Goal: Task Accomplishment & Management: Manage account settings

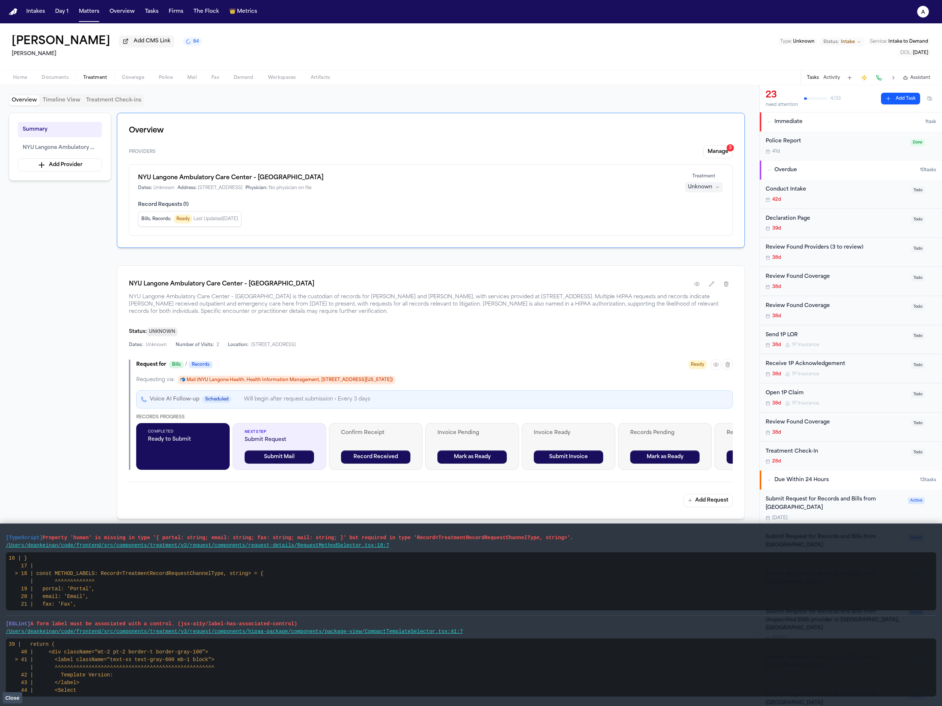
click at [69, 132] on button "Summary" at bounding box center [60, 129] width 84 height 15
click at [50, 144] on button "NYU Langone Ambulatory Care Center – [GEOGRAPHIC_DATA]" at bounding box center [60, 147] width 84 height 15
click at [57, 149] on span "NYU Langone Ambulatory Care Center – [GEOGRAPHIC_DATA]" at bounding box center [60, 147] width 74 height 9
click at [711, 363] on button "button" at bounding box center [716, 364] width 10 height 10
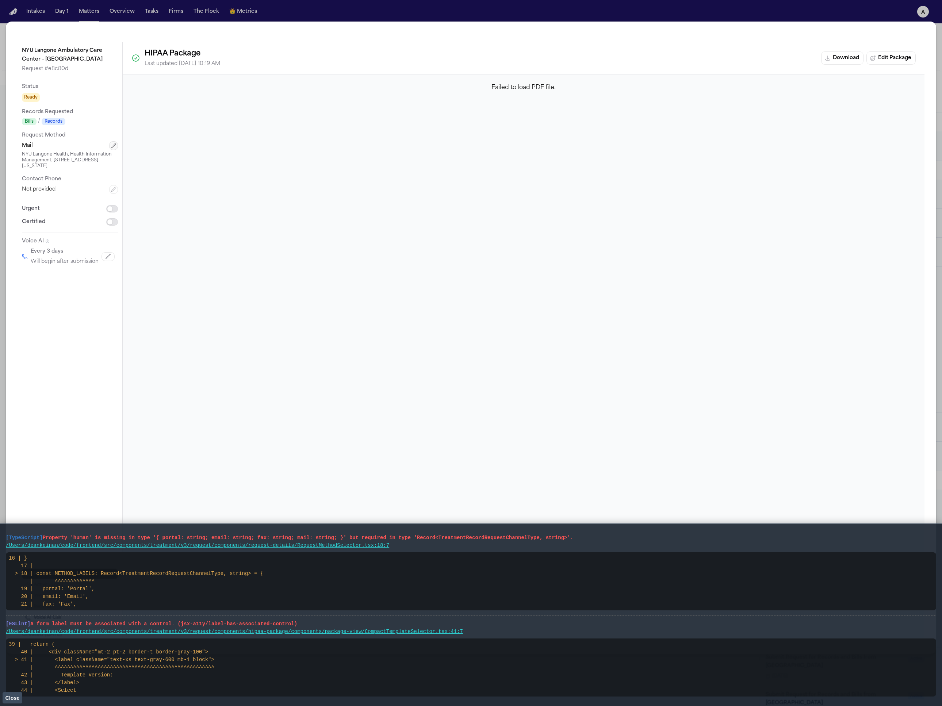
click at [115, 147] on icon "button" at bounding box center [114, 146] width 6 height 6
click at [77, 153] on button "Mail" at bounding box center [70, 147] width 96 height 13
click at [79, 151] on button "Mail" at bounding box center [70, 147] width 96 height 13
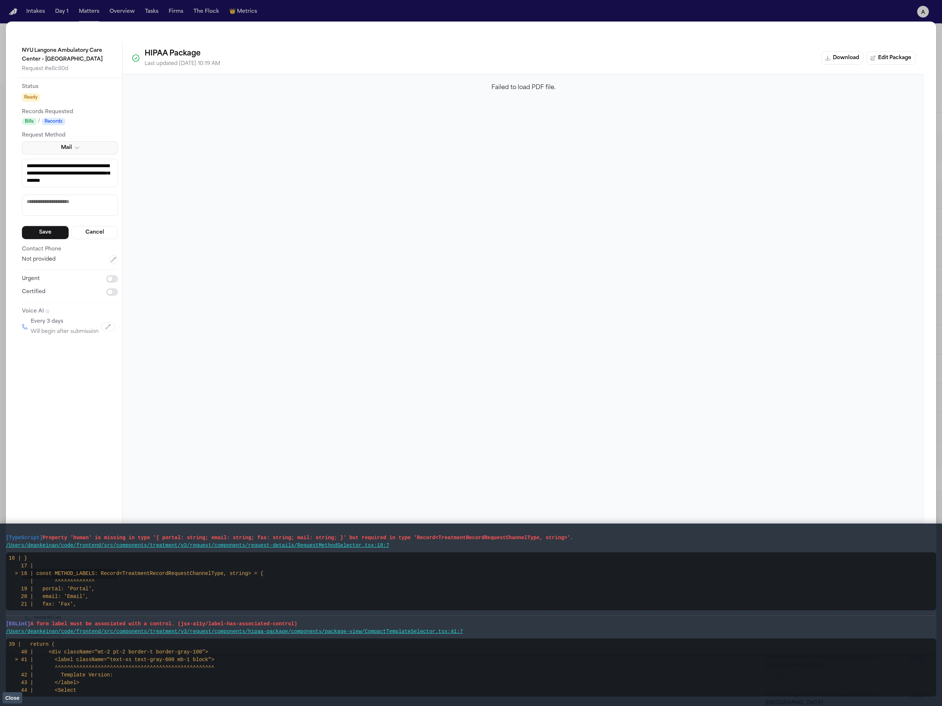
click at [79, 152] on button "Mail" at bounding box center [70, 147] width 96 height 13
click at [482, 177] on div "**********" at bounding box center [471, 342] width 906 height 600
click at [21, 697] on button "Close" at bounding box center [13, 697] width 20 height 11
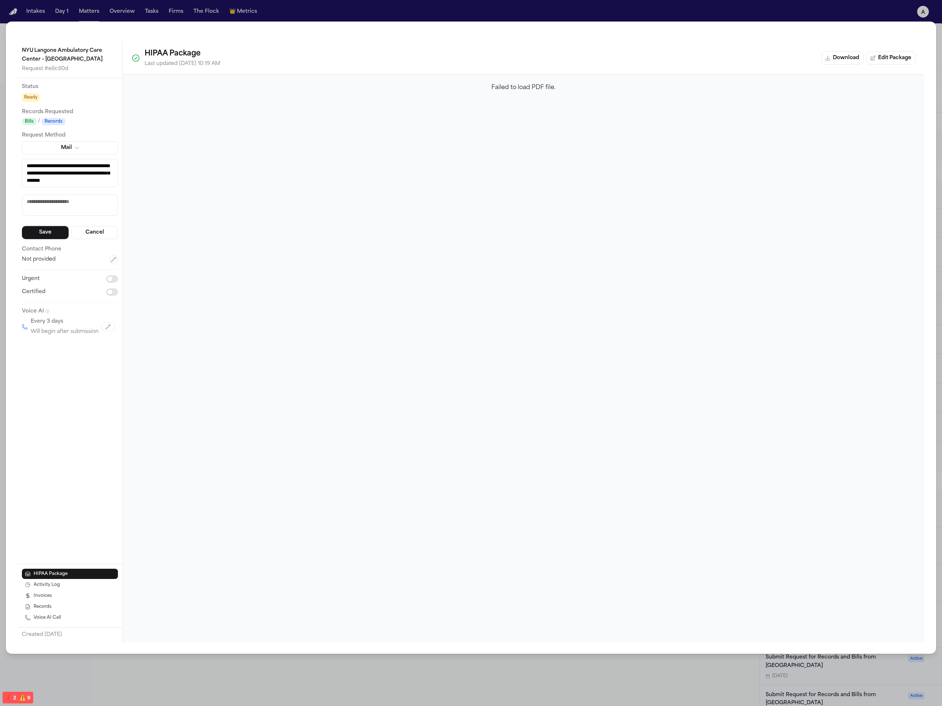
click at [96, 167] on textarea "**********" at bounding box center [70, 173] width 96 height 28
click at [99, 181] on textarea "**********" at bounding box center [70, 173] width 96 height 28
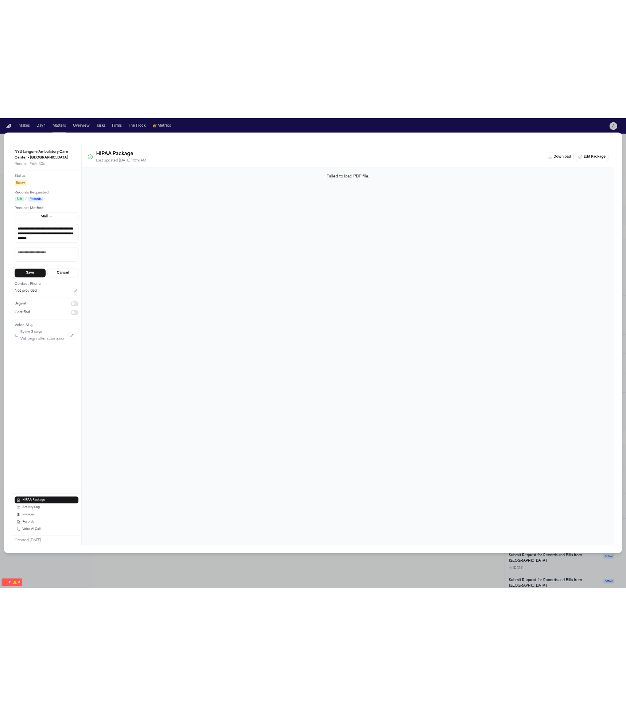
scroll to position [3, 0]
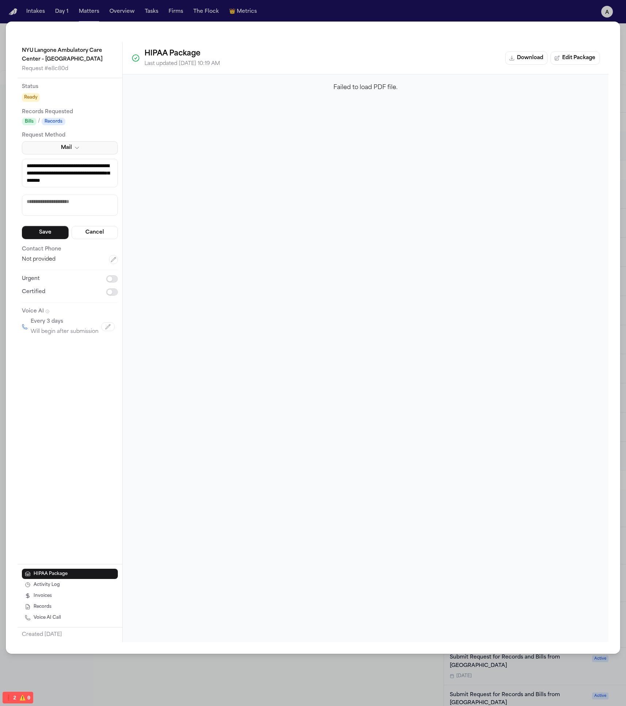
click at [82, 150] on button "Mail" at bounding box center [70, 147] width 96 height 13
click at [79, 150] on icon "button" at bounding box center [77, 148] width 6 height 6
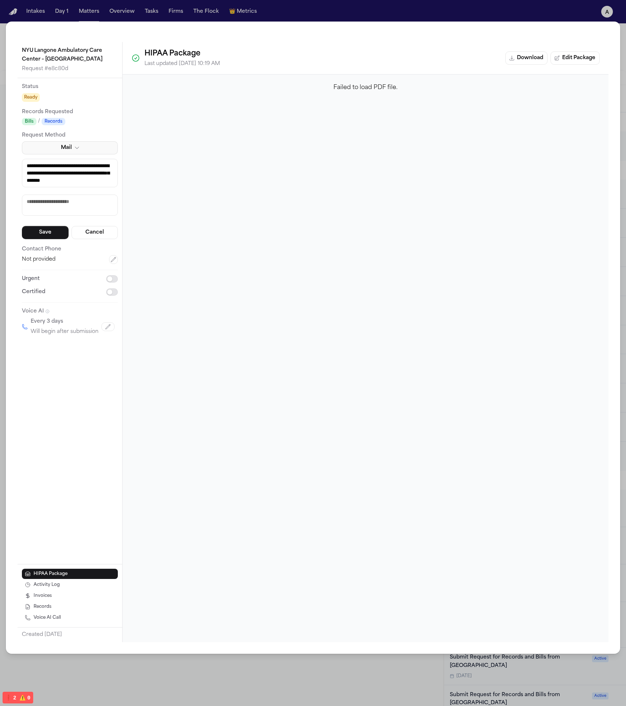
click at [79, 151] on icon "button" at bounding box center [77, 148] width 6 height 6
click at [84, 150] on button "Mail" at bounding box center [70, 147] width 96 height 13
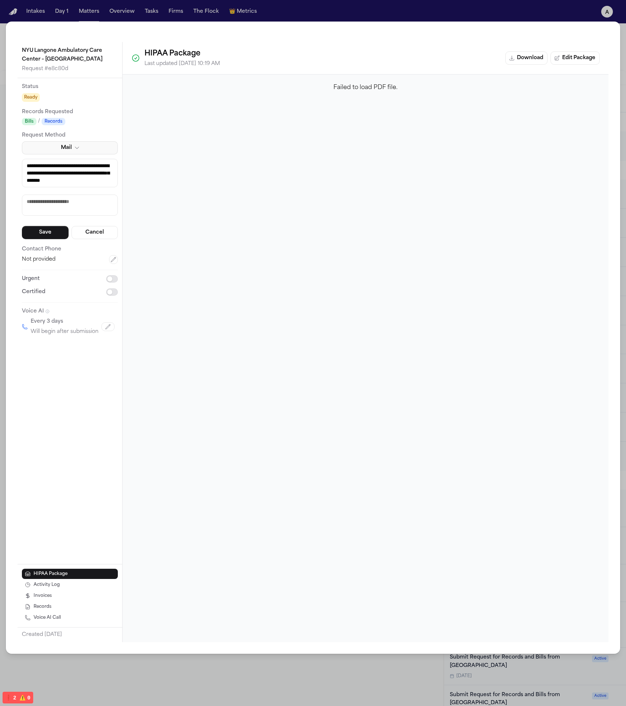
click at [84, 150] on button "Mail" at bounding box center [70, 147] width 96 height 13
click at [84, 146] on button "Mail" at bounding box center [70, 147] width 96 height 13
click at [363, 22] on div "**********" at bounding box center [313, 338] width 615 height 632
click at [394, 36] on div "**********" at bounding box center [313, 338] width 615 height 632
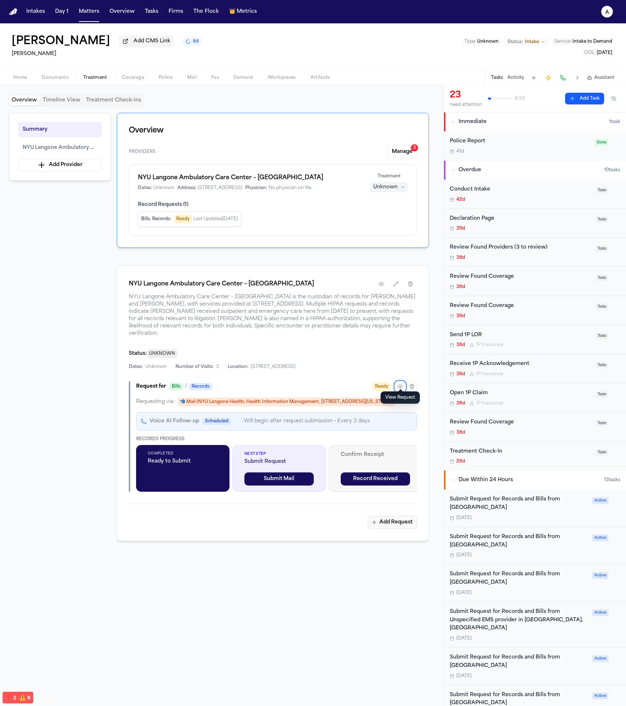
click at [400, 524] on button "Add Request" at bounding box center [392, 522] width 49 height 13
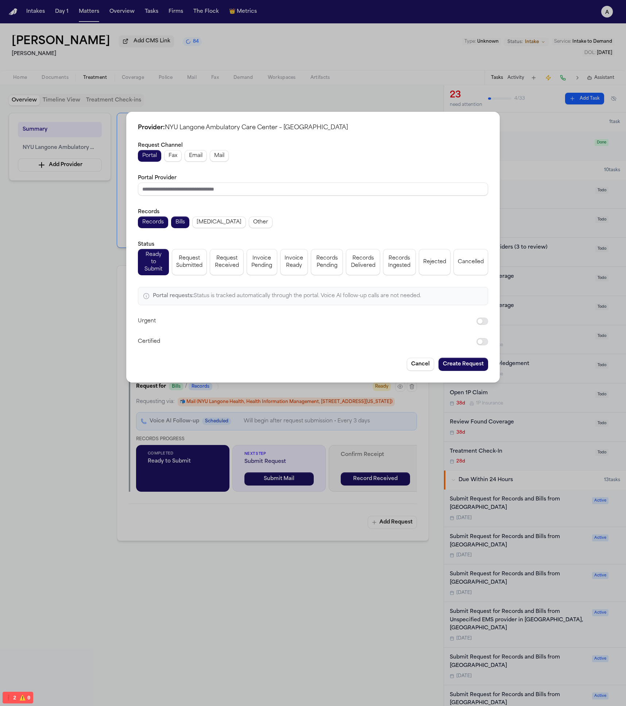
click at [469, 362] on button "Create Request" at bounding box center [464, 364] width 50 height 13
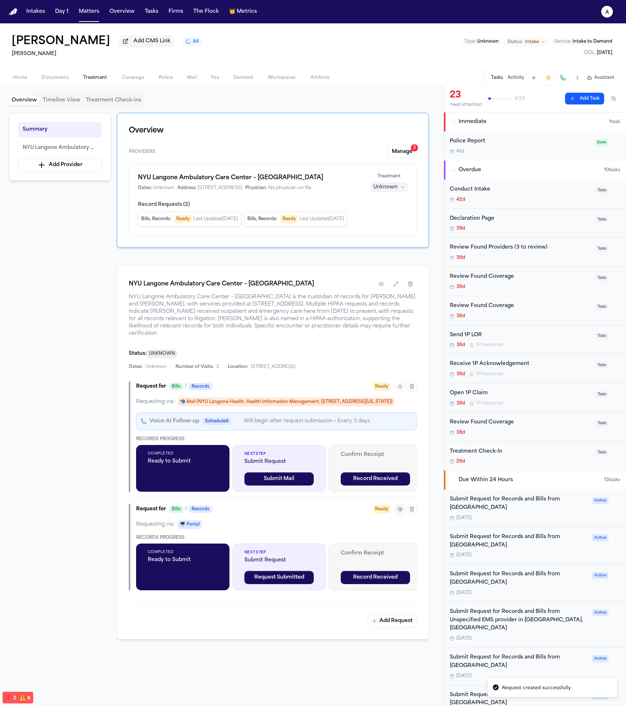
click at [400, 514] on button "button" at bounding box center [400, 509] width 10 height 10
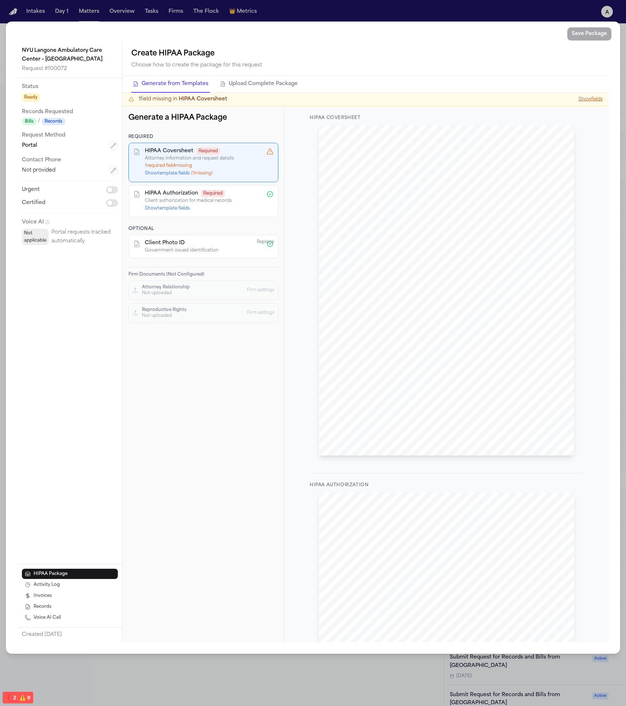
scroll to position [181, 0]
click at [114, 146] on icon "button" at bounding box center [114, 146] width 6 height 6
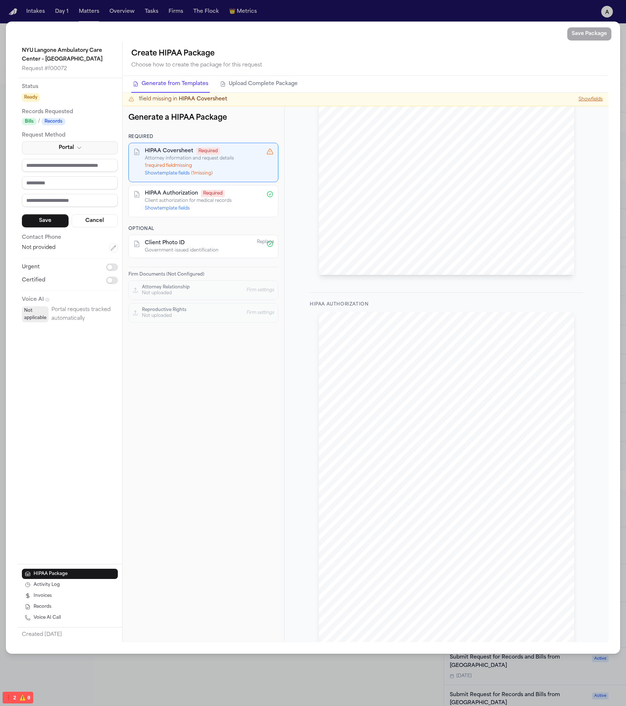
click at [89, 147] on button "Portal" at bounding box center [70, 147] width 96 height 13
click at [62, 149] on span "Portal" at bounding box center [66, 147] width 15 height 9
click at [98, 223] on div "Portal Save Cancel" at bounding box center [70, 184] width 96 height 86
click at [97, 225] on button "Cancel" at bounding box center [95, 220] width 47 height 13
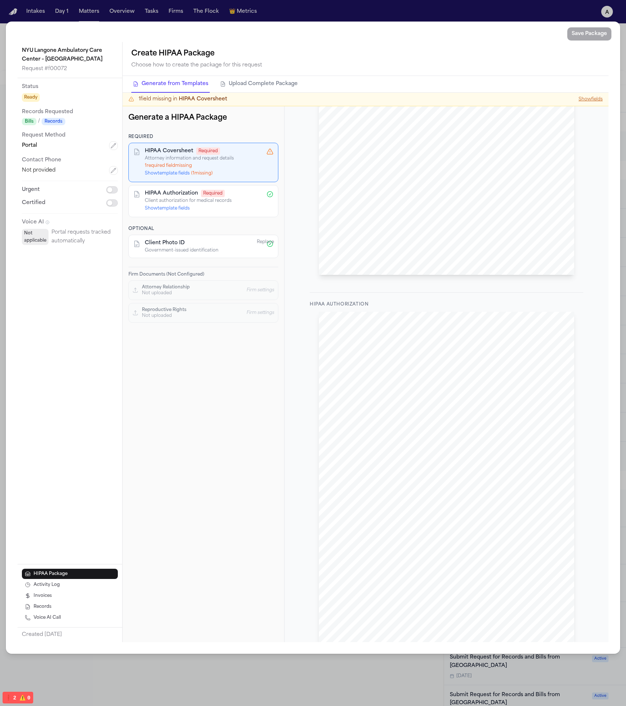
click at [561, 55] on div "Create HIPAA Package Choose how to create the package for this request" at bounding box center [365, 59] width 469 height 22
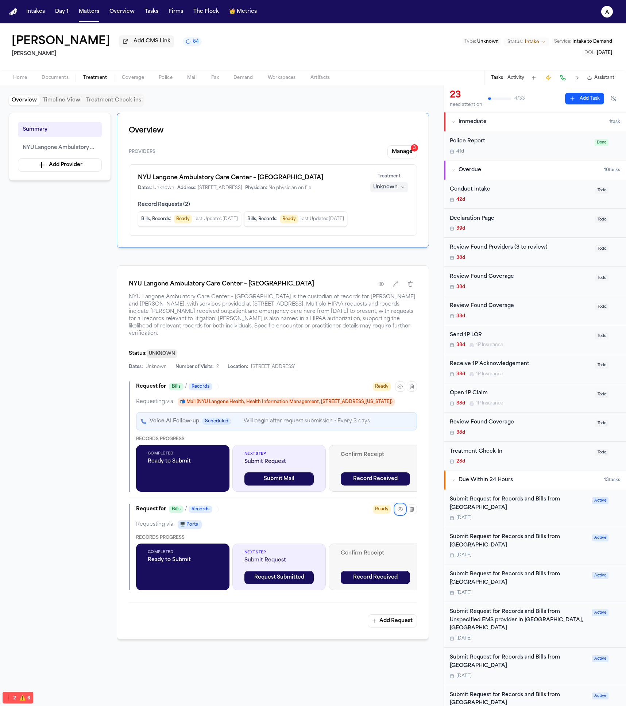
scroll to position [4, 0]
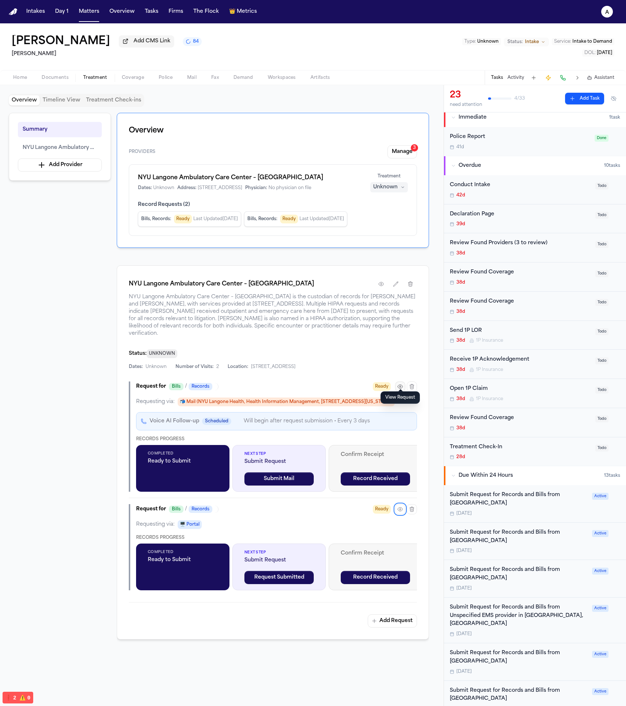
click at [398, 384] on icon "button" at bounding box center [400, 387] width 6 height 6
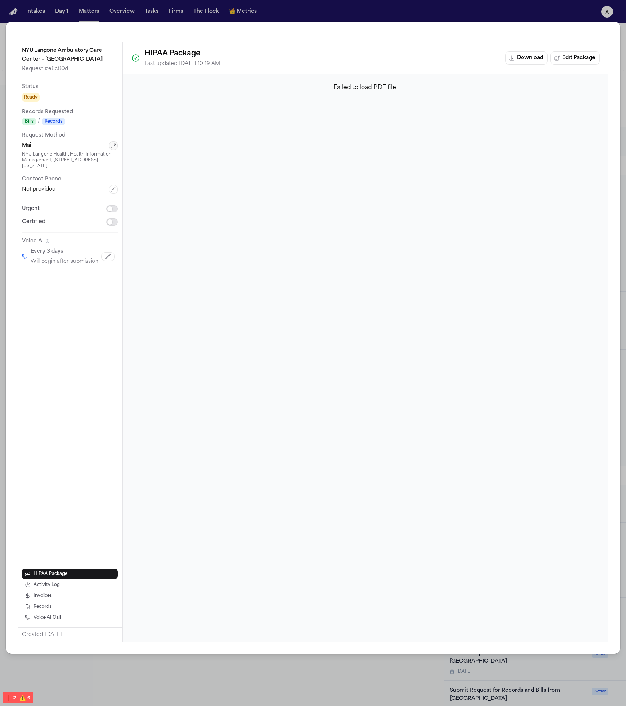
click at [113, 147] on icon "button" at bounding box center [114, 146] width 6 height 6
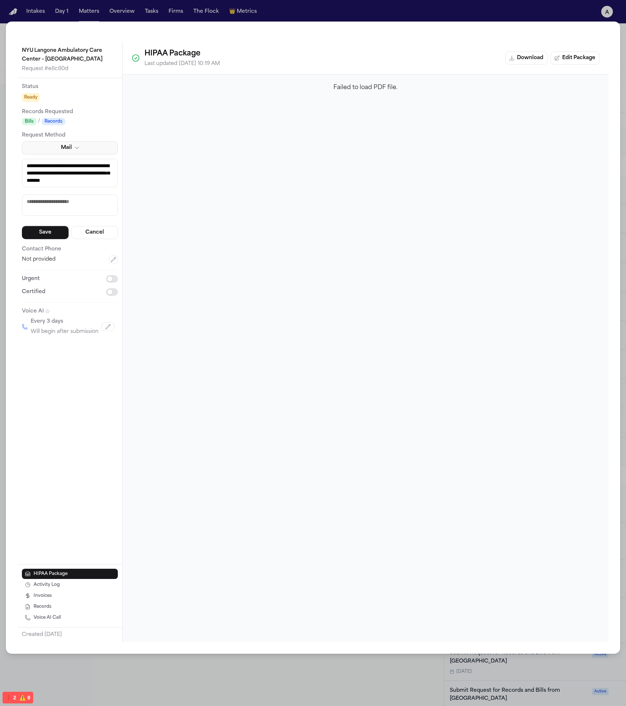
click at [88, 151] on button "Mail" at bounding box center [70, 147] width 96 height 13
click at [80, 151] on button "Mail" at bounding box center [70, 147] width 96 height 13
click at [83, 151] on button "Mail" at bounding box center [70, 147] width 96 height 13
drag, startPoint x: 83, startPoint y: 151, endPoint x: 334, endPoint y: 117, distance: 252.9
click at [83, 151] on button "Mail" at bounding box center [70, 147] width 96 height 13
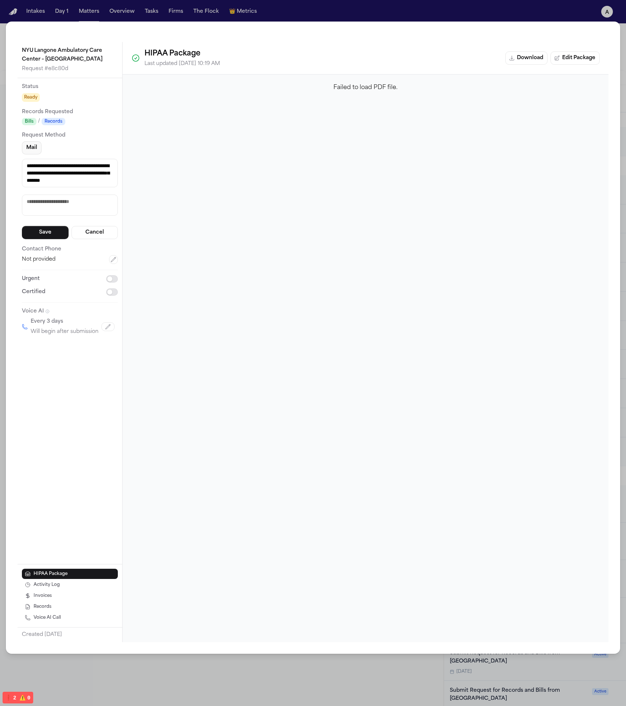
click at [25, 149] on button "Mail" at bounding box center [32, 147] width 20 height 13
click at [39, 149] on button "Mail" at bounding box center [32, 147] width 20 height 13
click at [74, 166] on textarea "**********" at bounding box center [70, 173] width 96 height 28
click at [96, 226] on button "Cancel" at bounding box center [95, 232] width 47 height 13
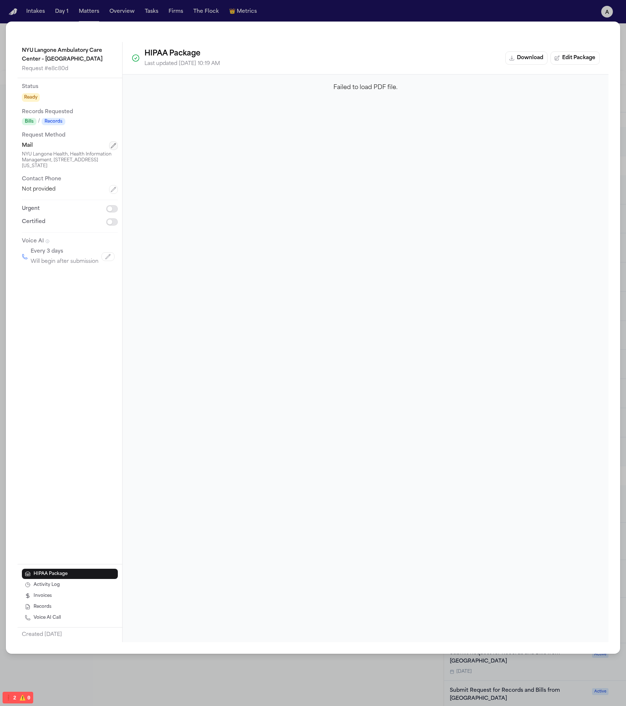
click at [118, 145] on button "button" at bounding box center [113, 145] width 9 height 9
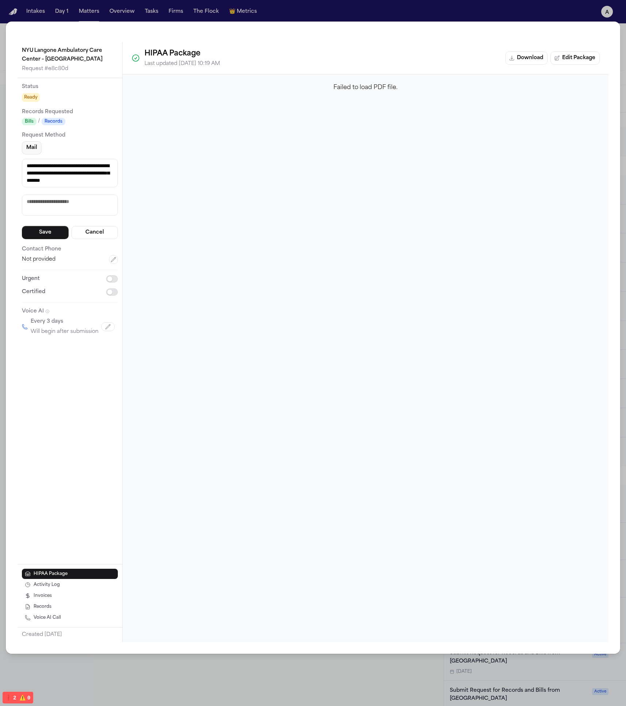
click at [37, 151] on button "Mail" at bounding box center [32, 147] width 20 height 13
click at [36, 151] on button "Mail" at bounding box center [32, 147] width 20 height 13
click at [84, 177] on div "**********" at bounding box center [70, 190] width 96 height 98
click at [33, 146] on button "Mail" at bounding box center [32, 147] width 20 height 13
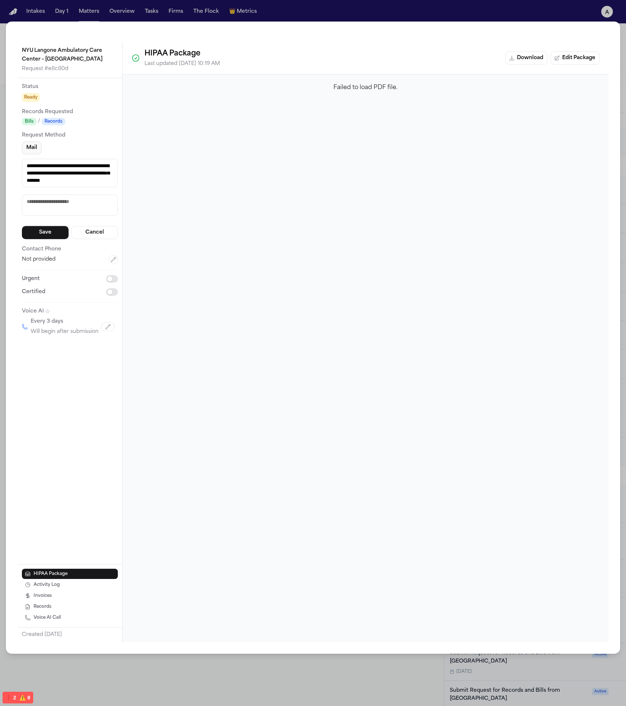
click at [60, 157] on div "**********" at bounding box center [70, 190] width 96 height 98
click at [58, 169] on textarea "**********" at bounding box center [70, 173] width 96 height 28
click at [34, 148] on button "Mail" at bounding box center [32, 147] width 20 height 13
click at [38, 146] on button "Mail" at bounding box center [32, 147] width 20 height 13
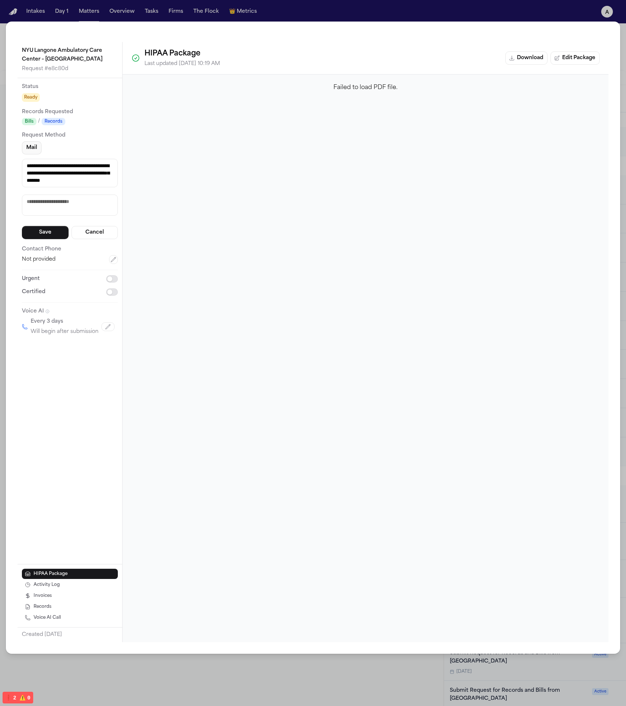
click at [45, 152] on div "Mail" at bounding box center [70, 147] width 96 height 13
click at [29, 144] on button "Mail" at bounding box center [32, 147] width 20 height 13
click at [31, 147] on button "Mail" at bounding box center [32, 147] width 20 height 13
click at [89, 227] on div "**********" at bounding box center [70, 190] width 96 height 98
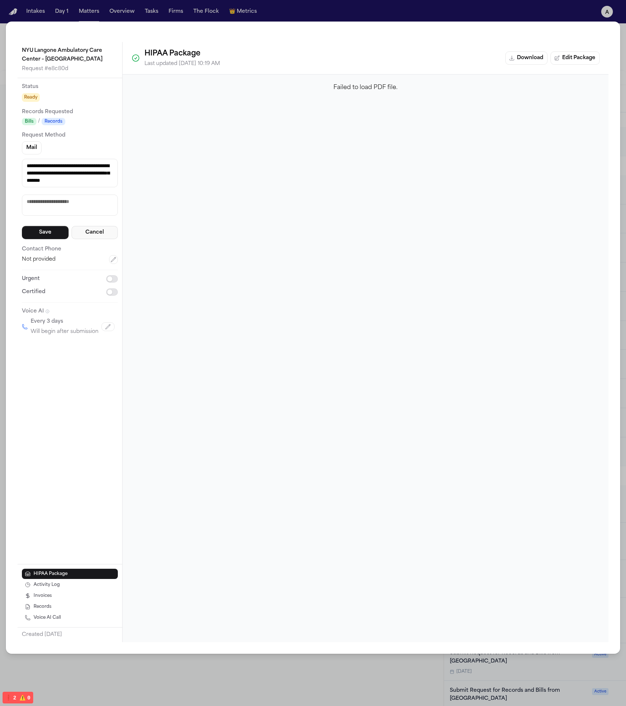
click at [89, 230] on button "Cancel" at bounding box center [95, 232] width 47 height 13
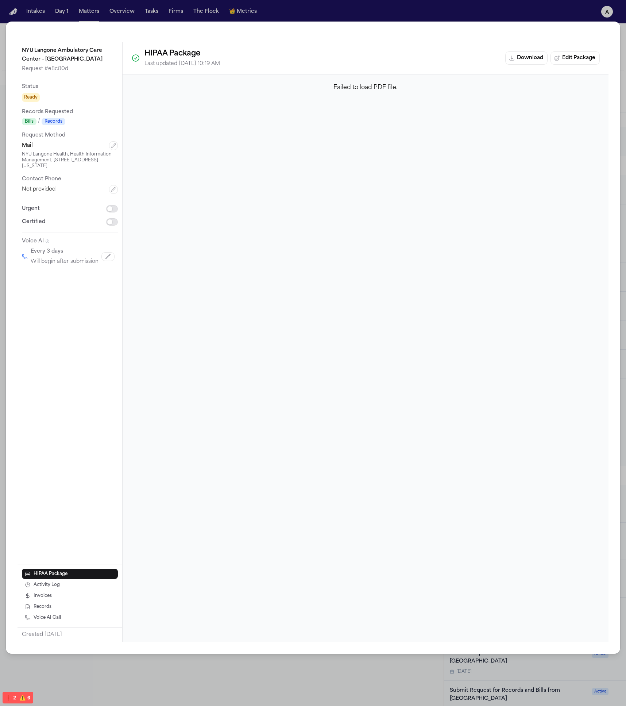
click at [599, 111] on div "Failed to load PDF file." at bounding box center [366, 357] width 486 height 567
click at [608, 31] on div "NYU Langone Ambulatory Care Center – Cobble Hill Request # e8c80d Status Ready …" at bounding box center [313, 338] width 615 height 632
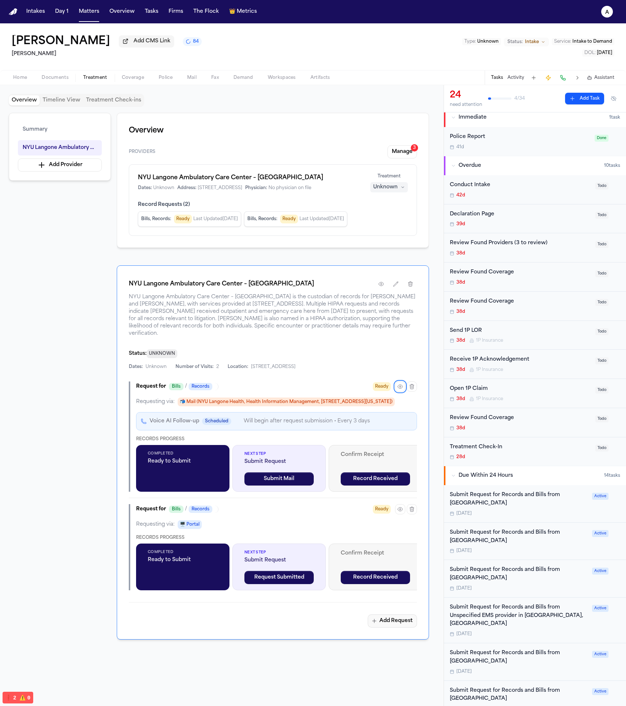
click at [380, 622] on button "Add Request" at bounding box center [392, 620] width 49 height 13
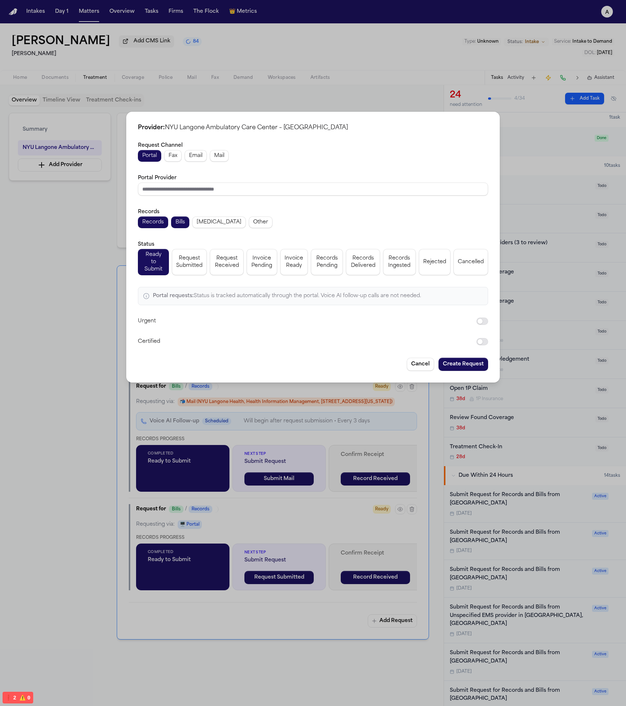
click at [188, 159] on button "Email" at bounding box center [196, 156] width 22 height 12
click at [190, 157] on div "Request Channel Portal Fax Email Mail Portal Provider Records Records Bills [ME…" at bounding box center [313, 243] width 350 height 205
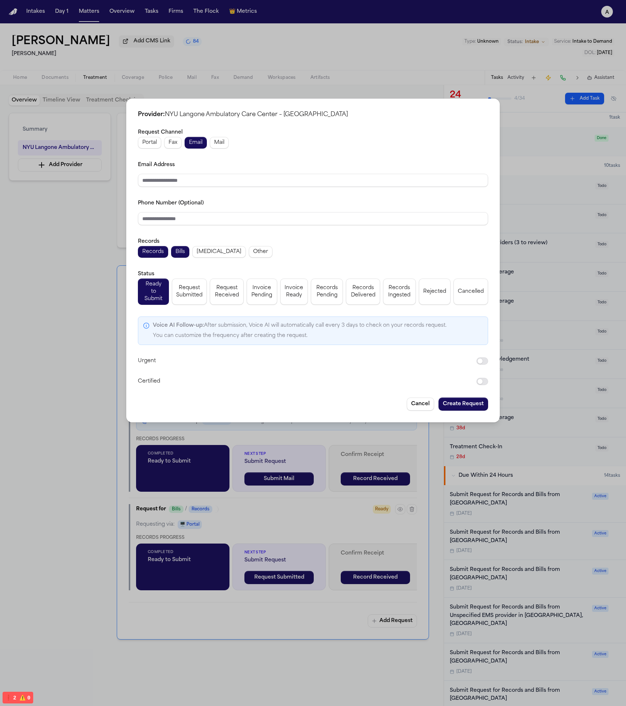
click at [215, 142] on span "Mail" at bounding box center [219, 142] width 10 height 7
click at [159, 141] on button "Portal" at bounding box center [149, 143] width 23 height 12
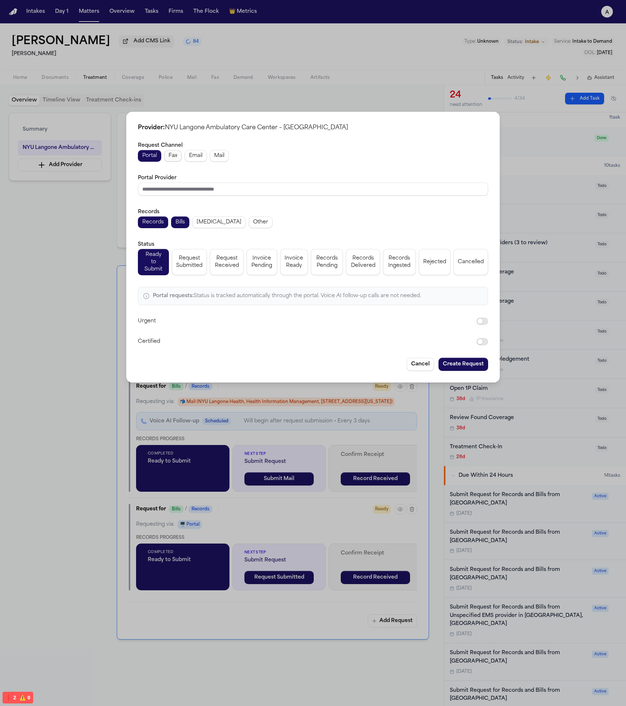
click at [178, 157] on button "Fax" at bounding box center [173, 156] width 18 height 12
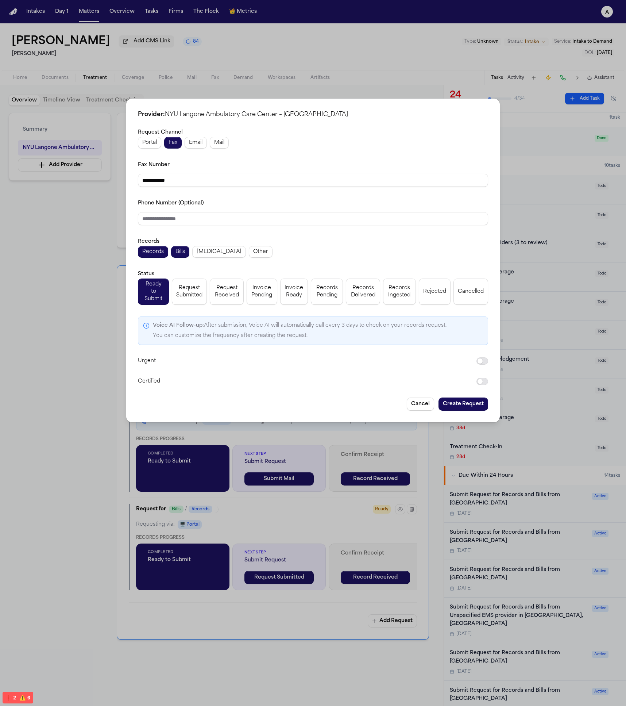
click at [199, 146] on span "Email" at bounding box center [196, 142] width 14 height 7
click at [223, 144] on span "Mail" at bounding box center [219, 142] width 10 height 7
click at [222, 153] on div "**********" at bounding box center [313, 257] width 350 height 258
click at [419, 400] on button "Cancel" at bounding box center [420, 403] width 27 height 13
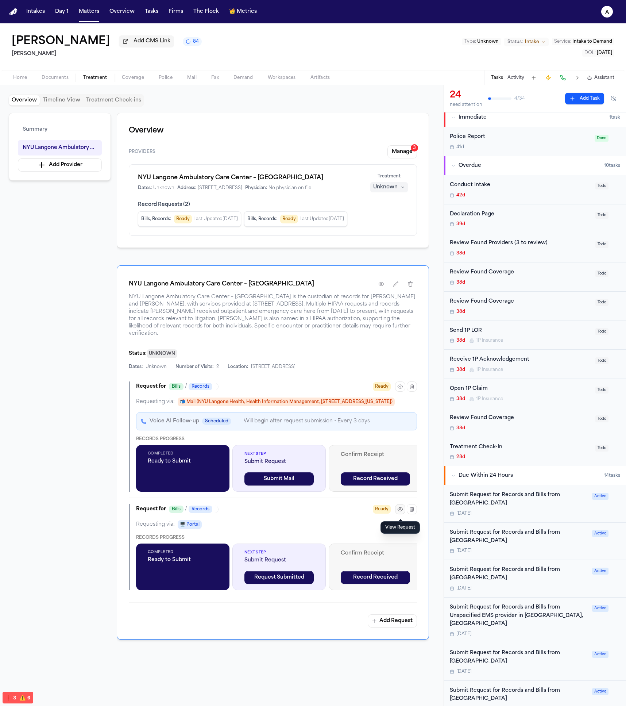
click at [397, 512] on icon "button" at bounding box center [400, 509] width 6 height 6
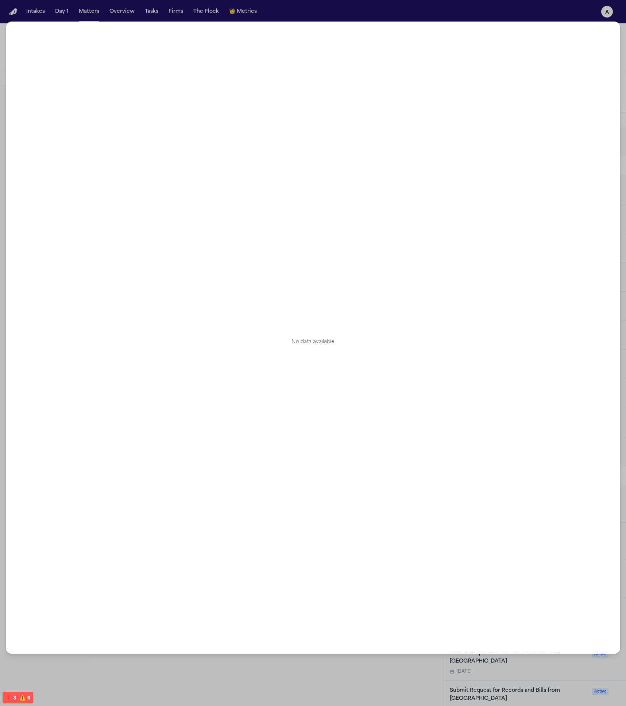
click at [393, 646] on div "No data available" at bounding box center [313, 338] width 615 height 632
click at [388, 666] on div "No data available" at bounding box center [313, 353] width 626 height 706
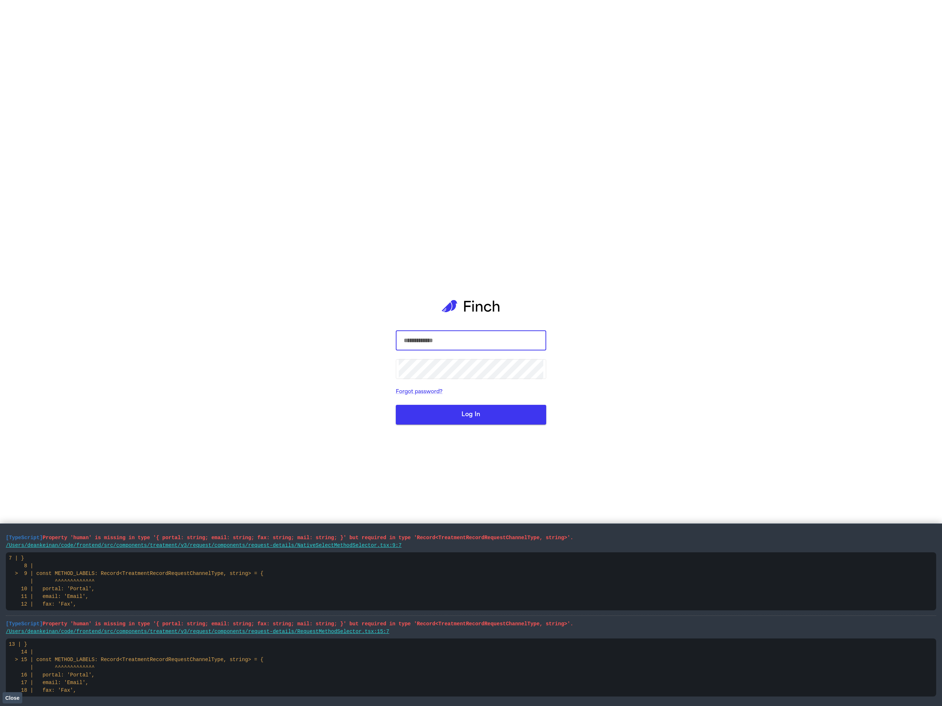
click at [13, 697] on span "Close" at bounding box center [12, 698] width 14 height 6
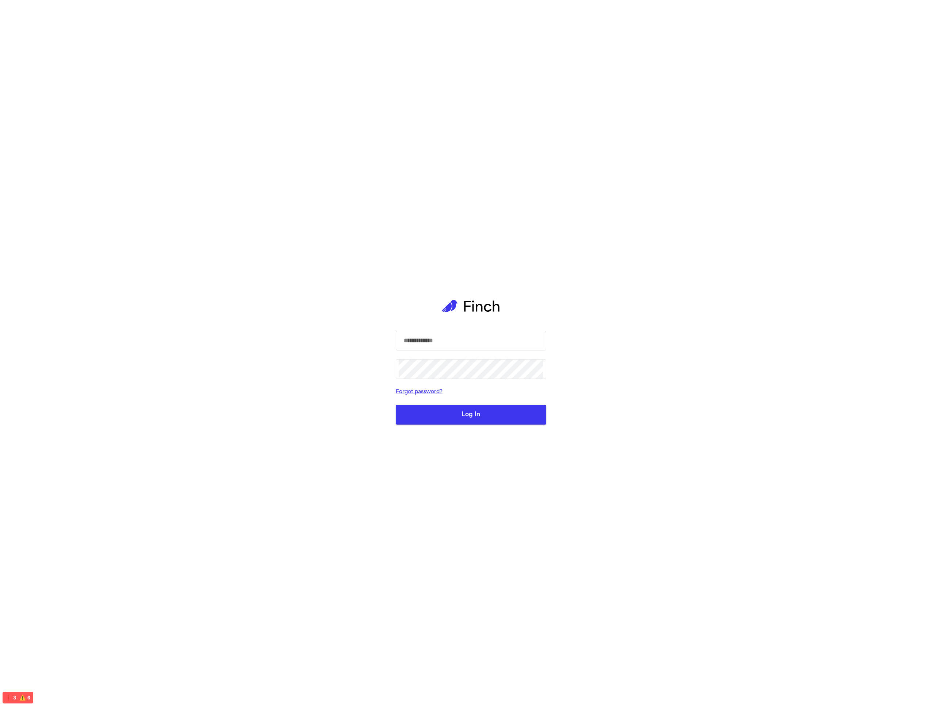
click at [472, 349] on input "text" at bounding box center [471, 340] width 145 height 20
click at [0, 705] on com-1password-button at bounding box center [0, 706] width 0 height 0
type input "**********"
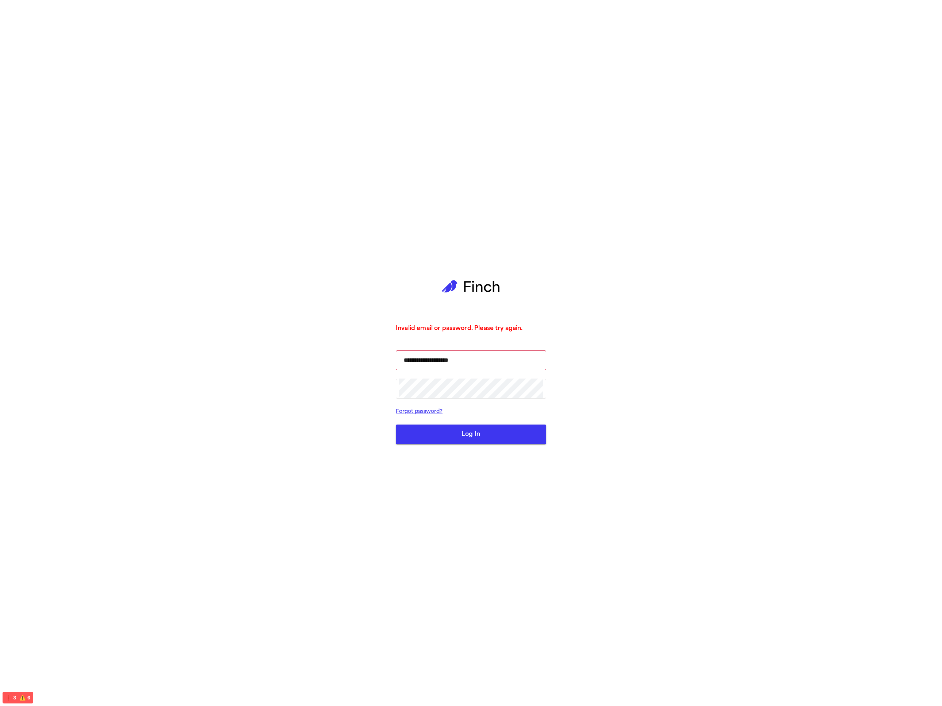
click at [490, 433] on button "Log In" at bounding box center [471, 434] width 150 height 20
click at [571, 284] on div "**********" at bounding box center [471, 353] width 942 height 706
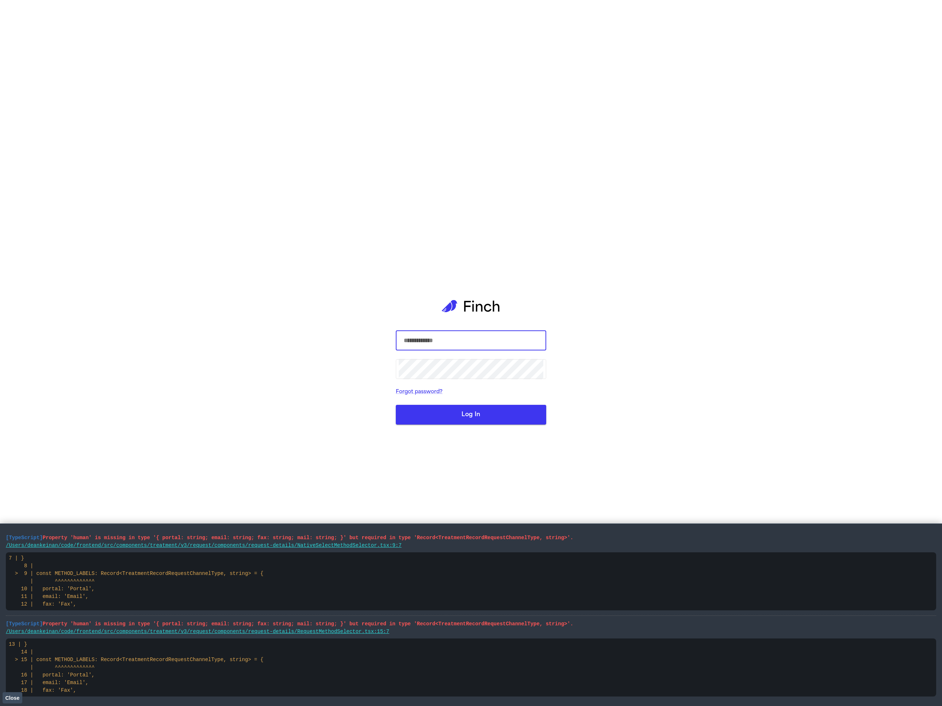
click at [527, 157] on div "​ ​ Forgot password? Log In" at bounding box center [471, 353] width 150 height 706
type input "**********"
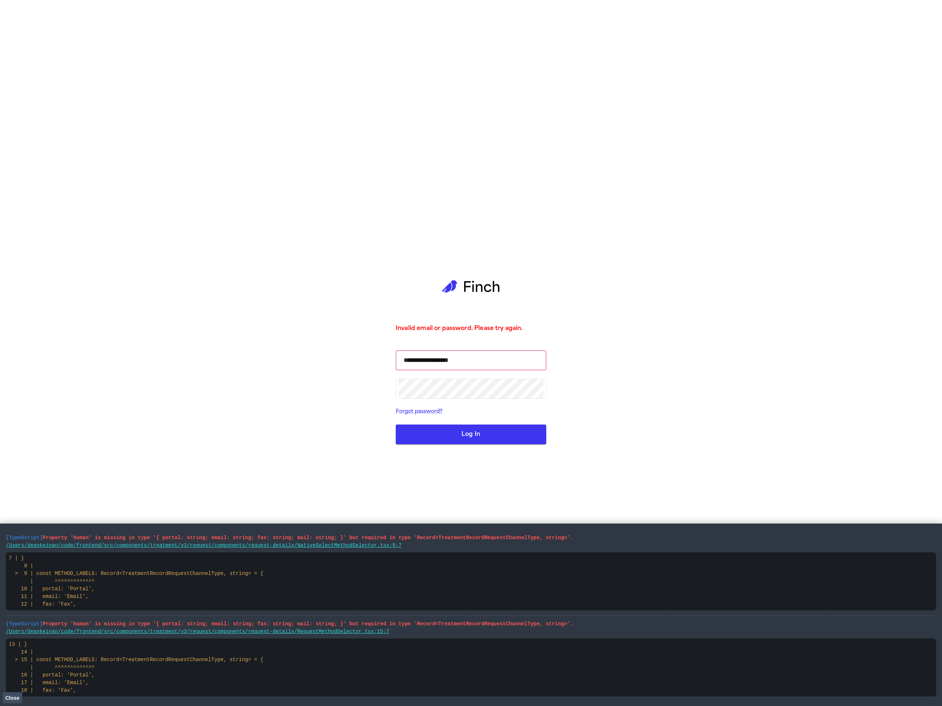
click at [469, 436] on button "Log In" at bounding box center [471, 434] width 150 height 20
click at [453, 439] on button "Log In" at bounding box center [471, 434] width 150 height 20
click at [250, 60] on div "**********" at bounding box center [471, 353] width 942 height 706
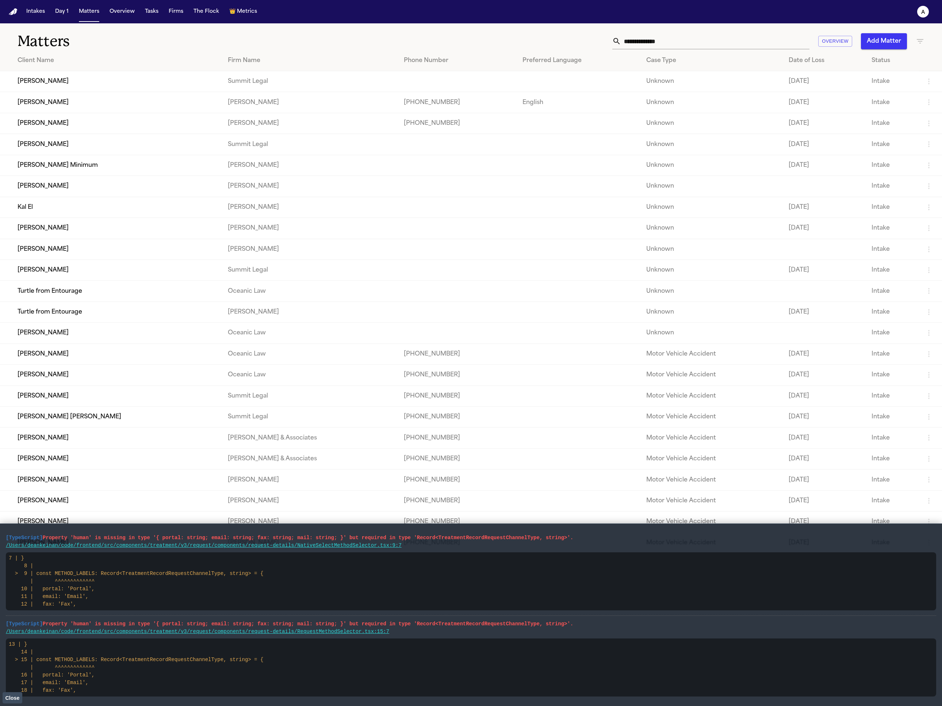
click at [60, 131] on td "[PERSON_NAME]" at bounding box center [111, 123] width 222 height 21
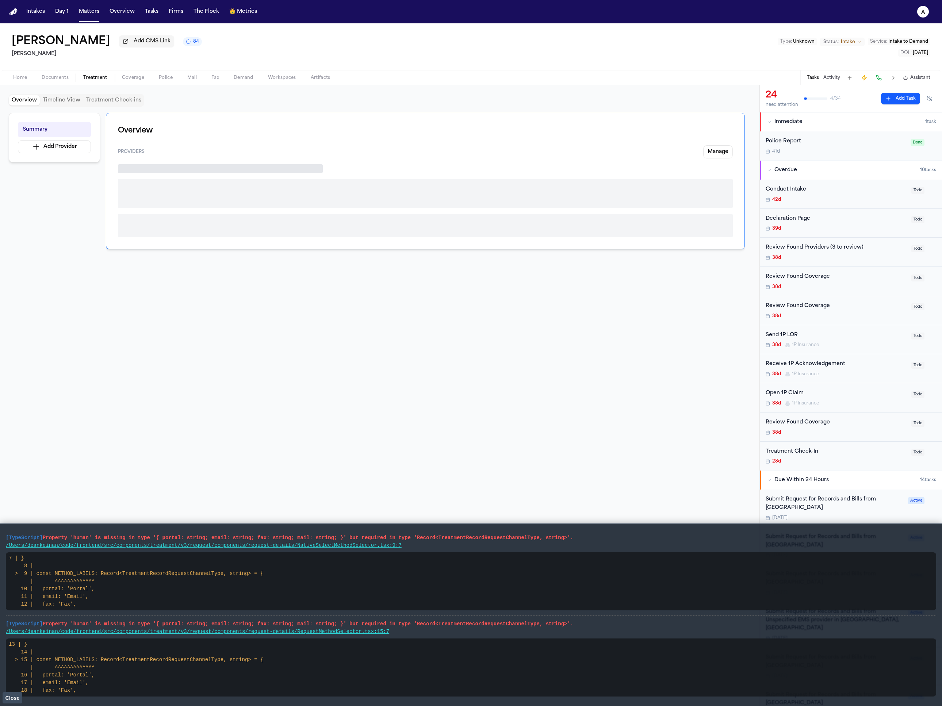
click at [96, 80] on span "Treatment" at bounding box center [95, 78] width 24 height 6
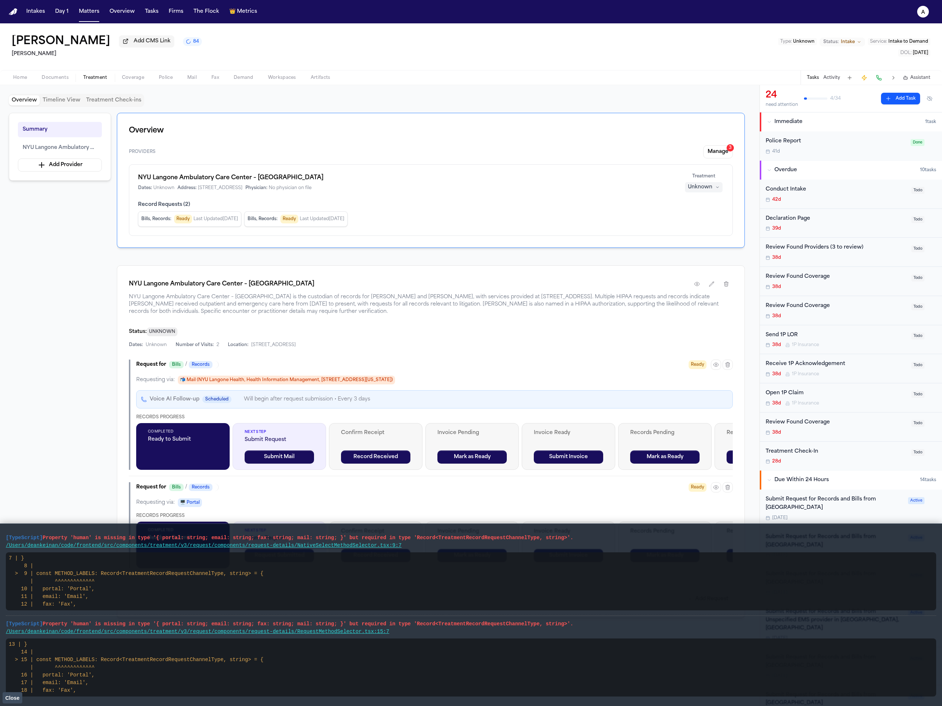
scroll to position [36, 0]
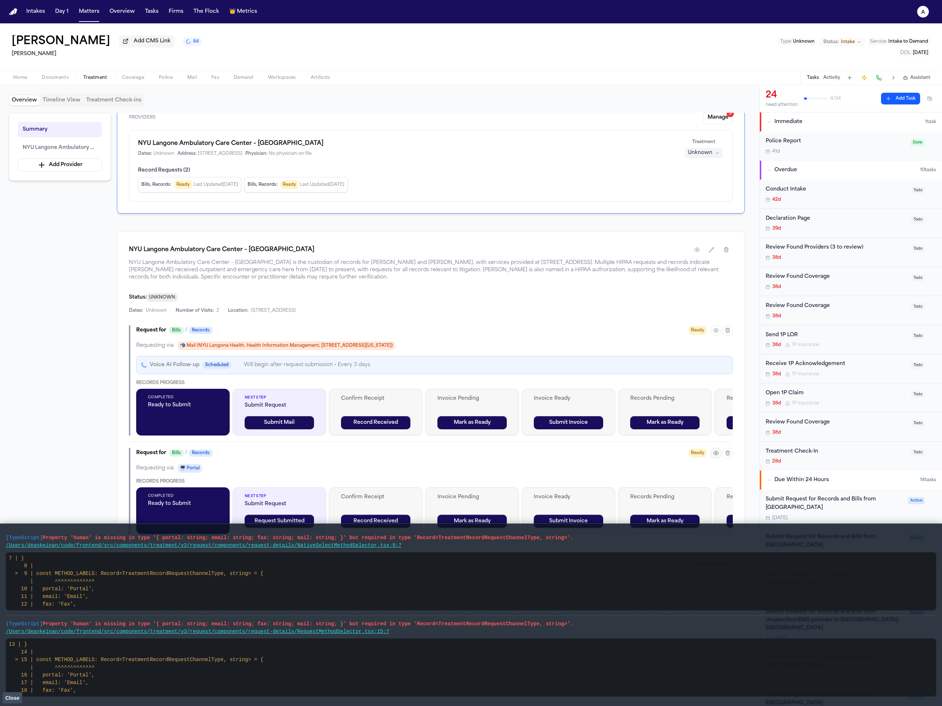
click at [714, 455] on icon "button" at bounding box center [716, 453] width 6 height 6
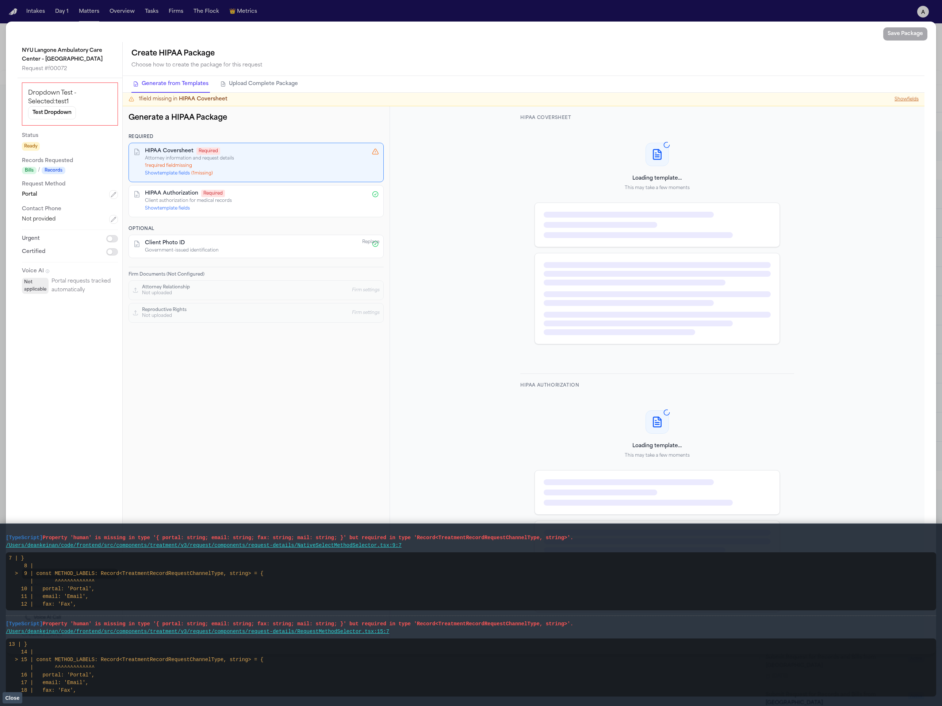
click at [119, 195] on div "Dropdown Test - Selected: test1 Test Dropdown Status Ready Records Requested Bi…" at bounding box center [70, 188] width 105 height 221
click at [117, 194] on button "button" at bounding box center [113, 194] width 9 height 9
click at [28, 211] on button "Portal" at bounding box center [34, 205] width 24 height 13
click at [82, 235] on div "**********" at bounding box center [70, 213] width 96 height 46
click at [106, 232] on select "**********" at bounding box center [70, 230] width 96 height 12
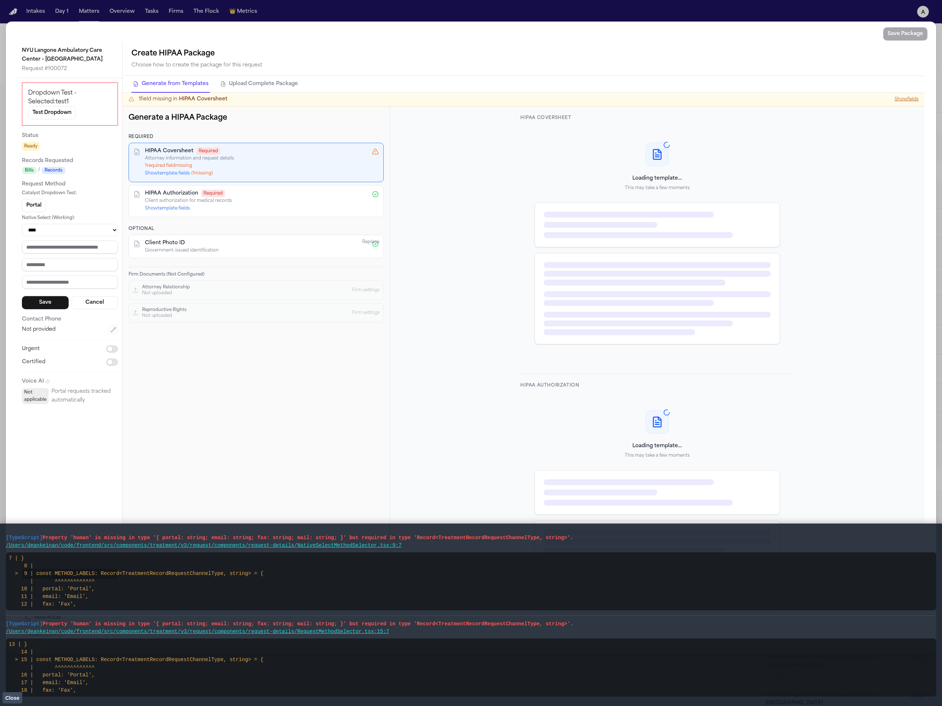
click at [22, 224] on select "**********" at bounding box center [70, 230] width 96 height 12
click at [99, 234] on select "**********" at bounding box center [70, 230] width 96 height 12
click at [22, 224] on select "**********" at bounding box center [70, 230] width 96 height 12
click at [86, 228] on select "**********" at bounding box center [70, 230] width 96 height 12
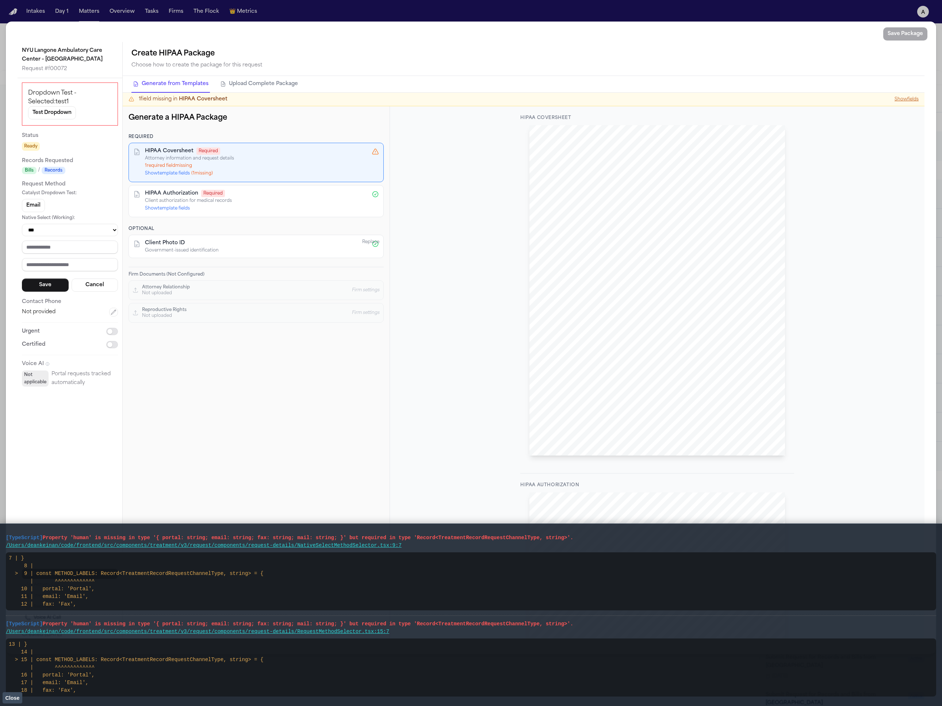
click at [22, 224] on select "**********" at bounding box center [70, 230] width 96 height 12
click at [103, 232] on select "**********" at bounding box center [70, 230] width 96 height 12
select select "****"
click at [22, 224] on select "**********" at bounding box center [70, 230] width 96 height 12
click at [42, 311] on button "Save" at bounding box center [45, 314] width 47 height 13
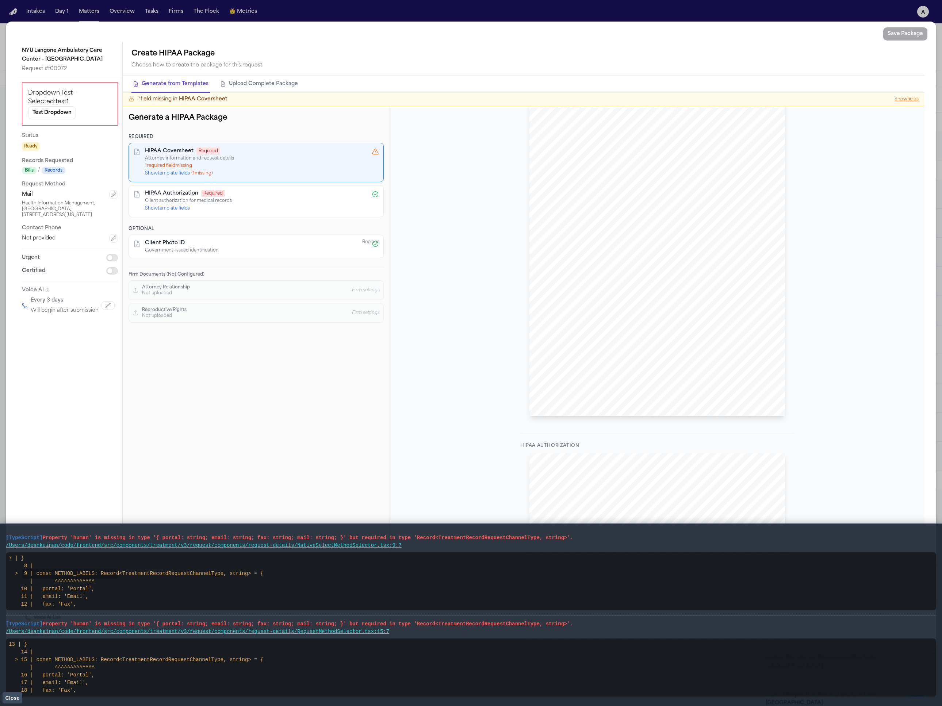
scroll to position [0, 0]
click at [68, 94] on h3 "Dropdown Test - Selected: test1" at bounding box center [70, 98] width 84 height 18
click at [66, 112] on button "Test Dropdown" at bounding box center [52, 112] width 48 height 13
click at [65, 109] on button "Test Dropdown" at bounding box center [52, 112] width 48 height 13
click at [92, 89] on h3 "Dropdown Test - Selected: test1" at bounding box center [70, 98] width 84 height 18
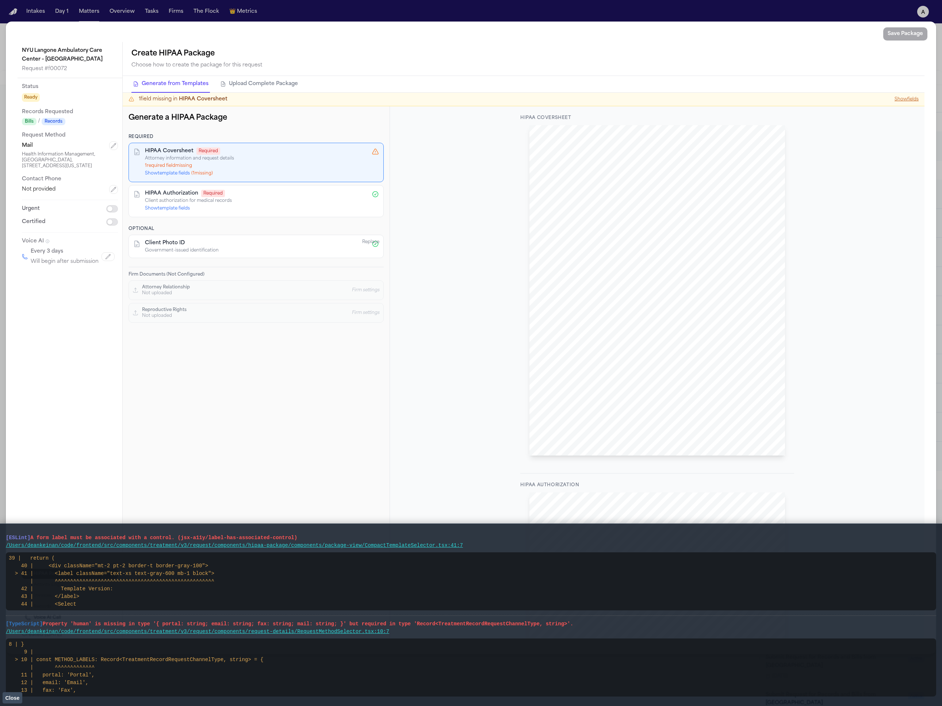
drag, startPoint x: 104, startPoint y: 150, endPoint x: 111, endPoint y: 149, distance: 6.6
click at [105, 150] on div "Mail" at bounding box center [70, 145] width 96 height 9
click at [111, 149] on button "button" at bounding box center [113, 145] width 9 height 9
click at [65, 151] on div "Mail" at bounding box center [66, 147] width 81 height 9
click at [108, 148] on span "Mail" at bounding box center [70, 147] width 96 height 13
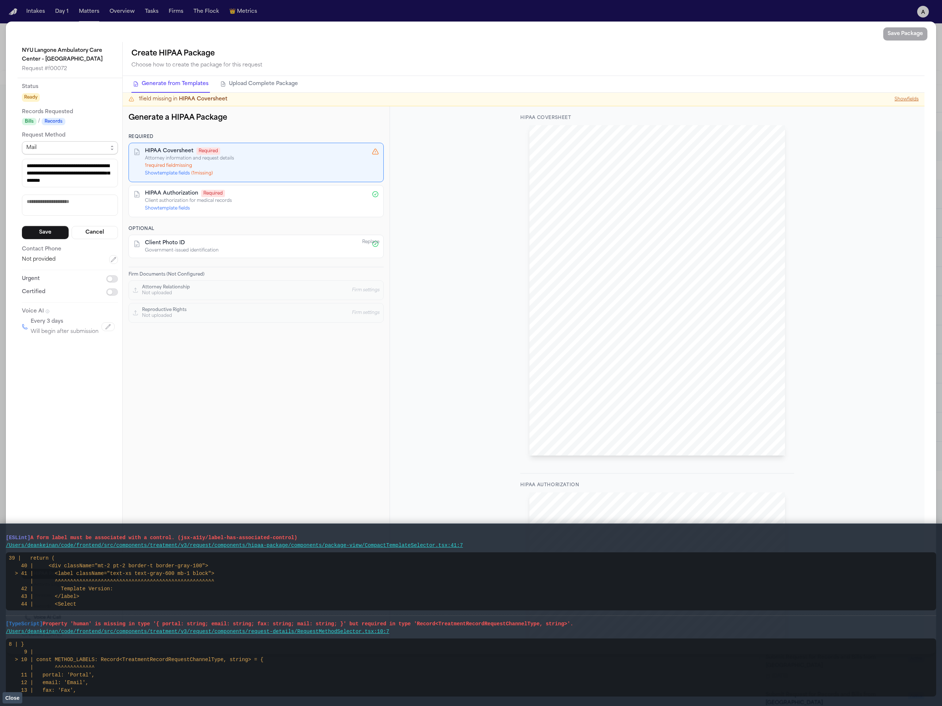
click at [114, 147] on span "Mail" at bounding box center [70, 147] width 96 height 13
click at [106, 129] on div "**********" at bounding box center [70, 209] width 96 height 254
click at [104, 154] on span "Mail" at bounding box center [70, 147] width 96 height 13
click at [109, 150] on span "Mail" at bounding box center [70, 147] width 96 height 13
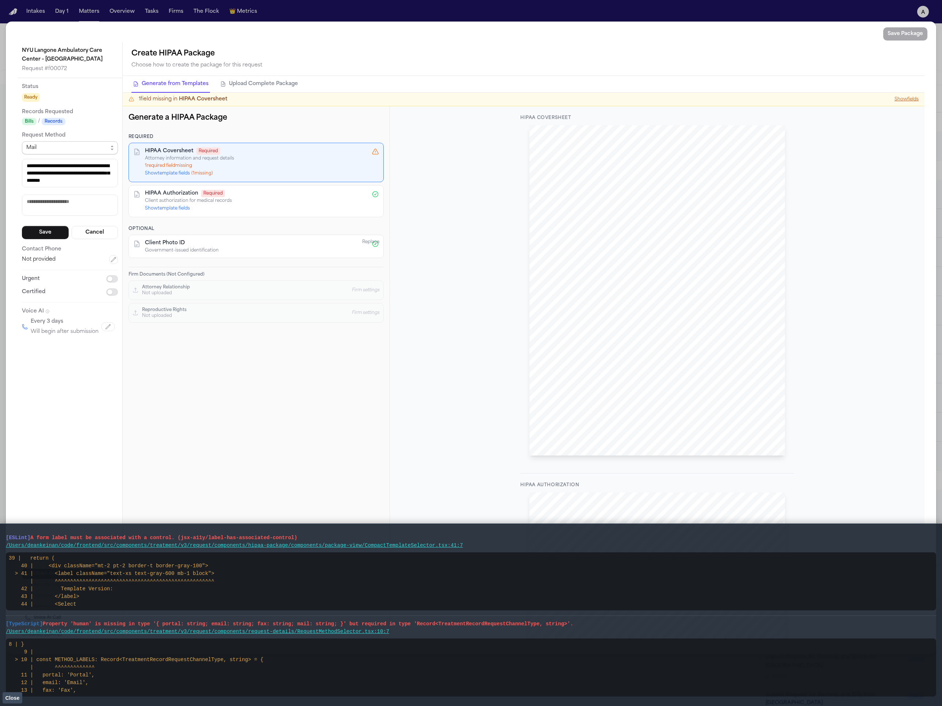
click at [108, 150] on span "Mail" at bounding box center [70, 147] width 96 height 13
click at [109, 150] on span "Mail" at bounding box center [70, 147] width 96 height 13
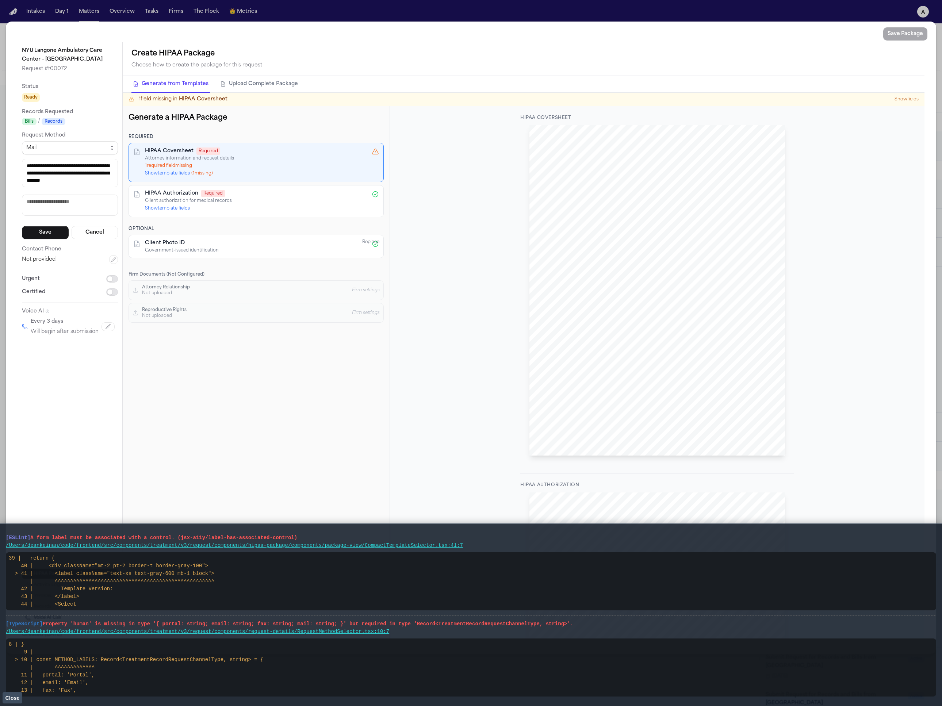
click at [82, 176] on textarea "**********" at bounding box center [70, 173] width 96 height 28
click at [93, 145] on div "Mail" at bounding box center [66, 147] width 81 height 9
click at [93, 147] on div "Mail" at bounding box center [66, 147] width 81 height 9
click at [94, 165] on div "**********" at bounding box center [70, 190] width 96 height 98
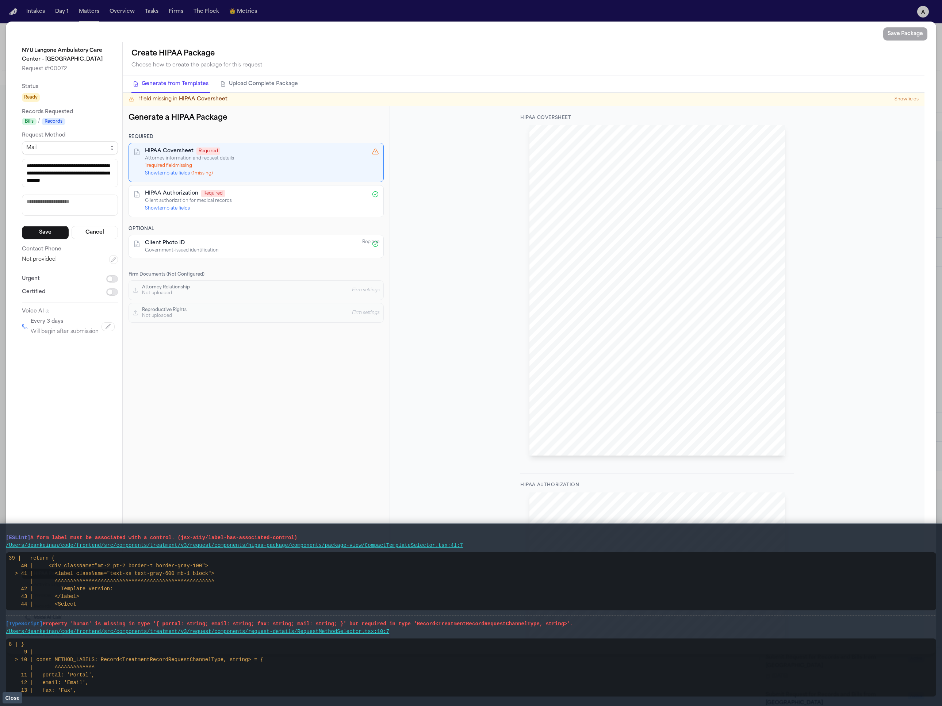
click at [101, 150] on div "Mail" at bounding box center [66, 147] width 81 height 9
click at [102, 149] on div "Mail" at bounding box center [66, 147] width 81 height 9
click at [103, 149] on div "Mail" at bounding box center [66, 147] width 81 height 9
click at [97, 165] on div "**********" at bounding box center [70, 190] width 96 height 98
click at [99, 149] on div "Mail" at bounding box center [66, 147] width 81 height 9
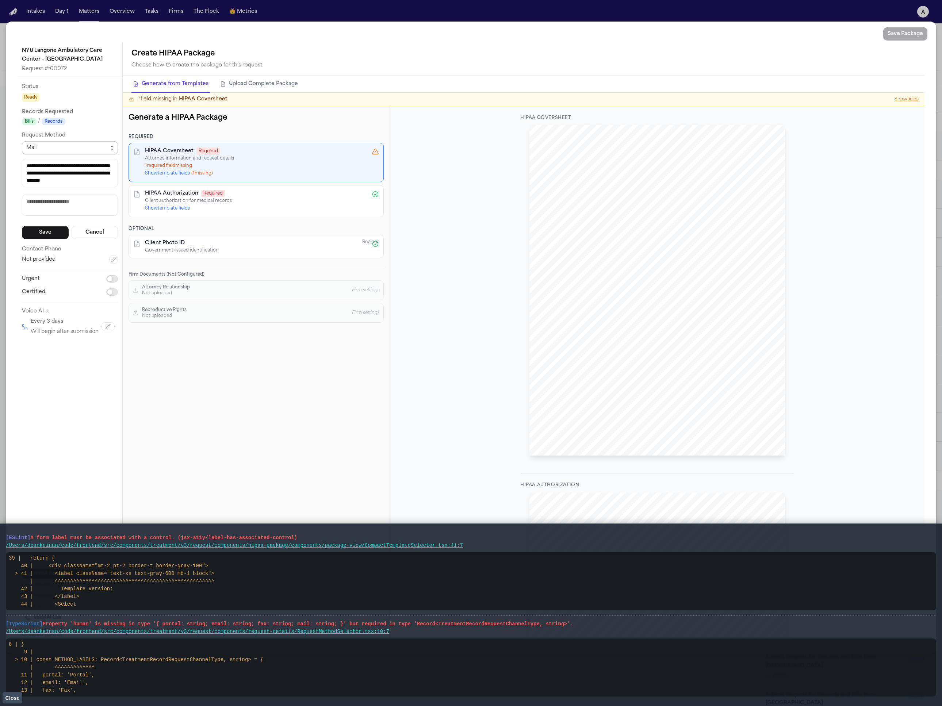
click at [203, 369] on div "**********" at bounding box center [471, 342] width 906 height 600
click at [82, 151] on div "Mail" at bounding box center [66, 147] width 81 height 9
click at [93, 239] on div "**********" at bounding box center [70, 209] width 96 height 254
click at [97, 233] on button "Cancel" at bounding box center [95, 232] width 47 height 13
click at [120, 148] on div "Status Ready Records Requested Bills / Records Request Method Mail Health Infor…" at bounding box center [70, 174] width 105 height 192
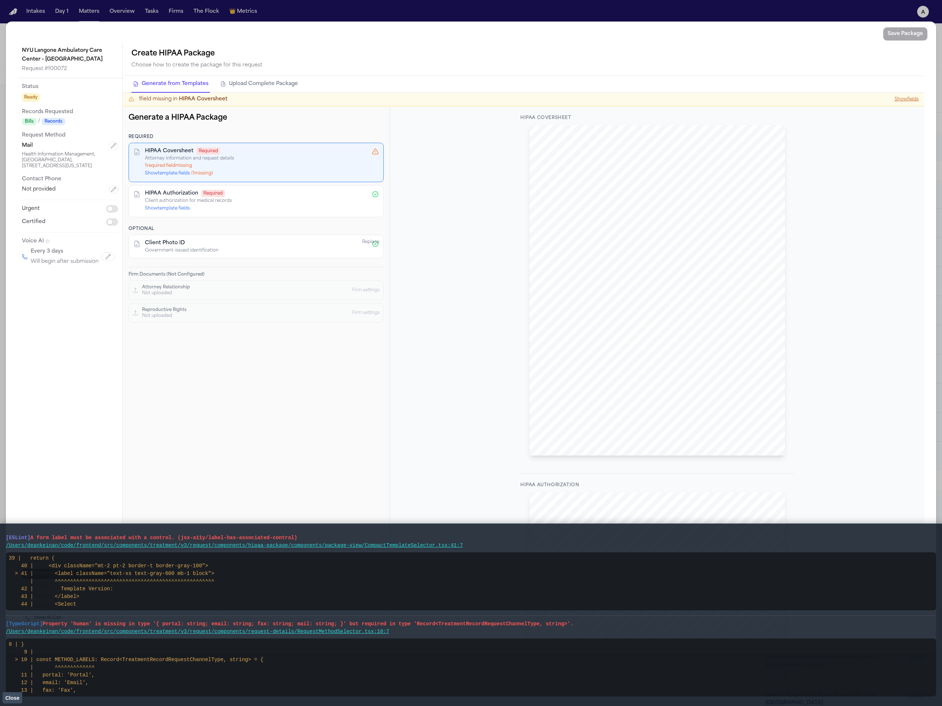
click at [117, 147] on button "button" at bounding box center [113, 145] width 9 height 9
click at [113, 153] on div "**********" at bounding box center [70, 190] width 96 height 98
click at [113, 151] on span "Mail" at bounding box center [70, 147] width 96 height 13
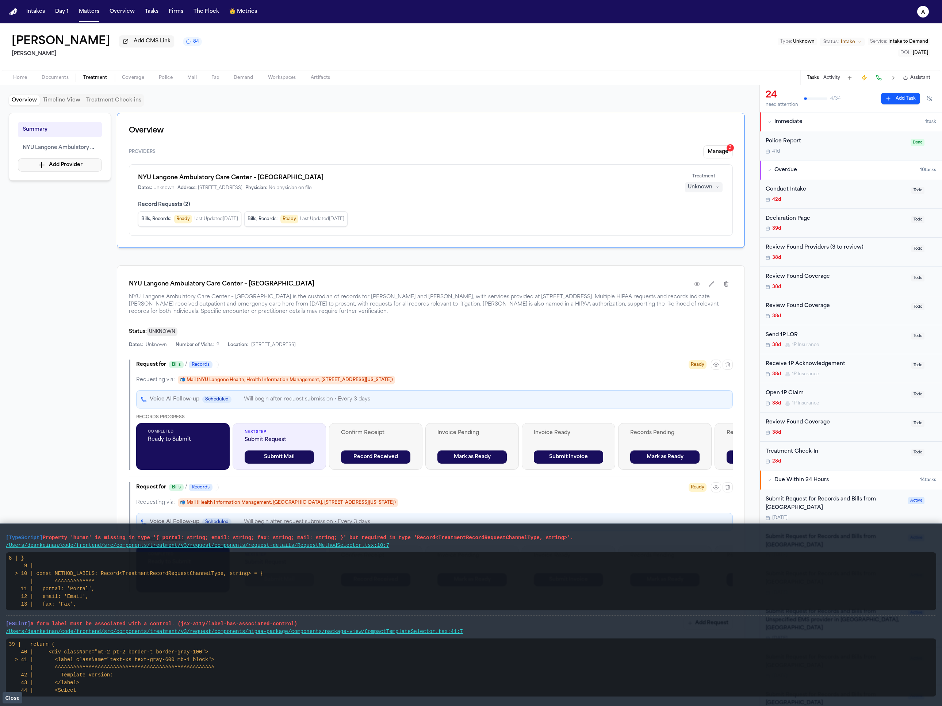
click at [92, 165] on button "Add Provider" at bounding box center [60, 164] width 84 height 13
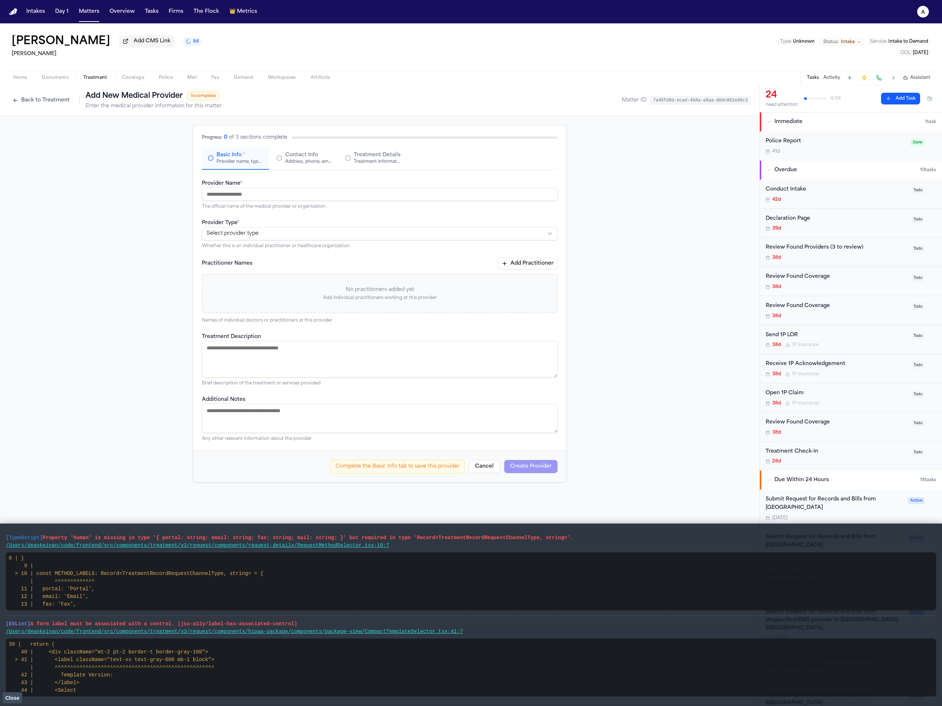
click at [61, 102] on button "Back to Treatment" at bounding box center [41, 101] width 65 height 12
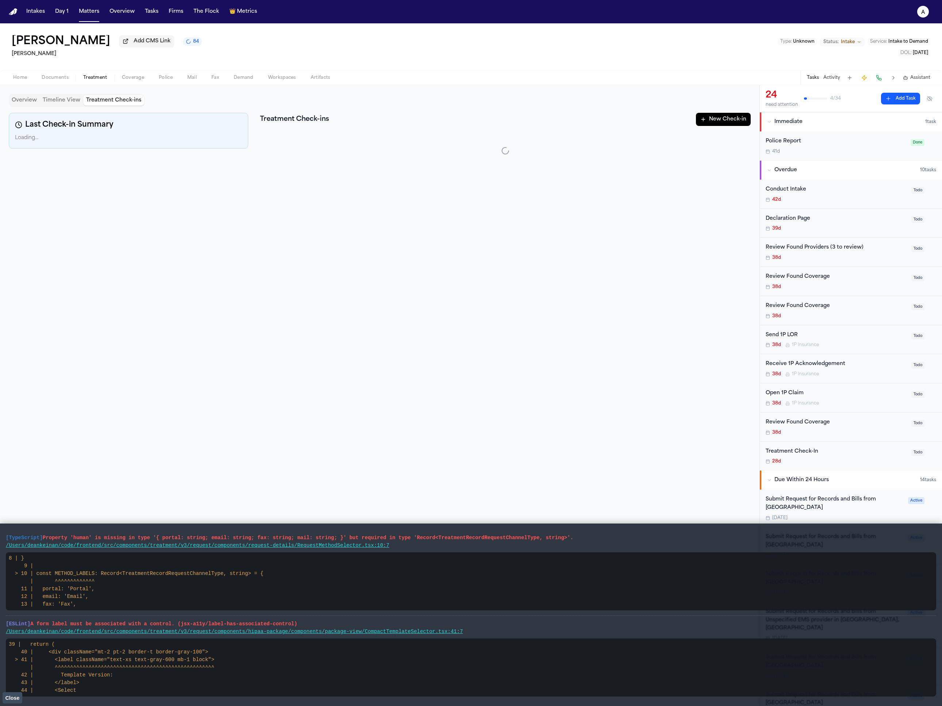
click at [110, 102] on button "Treatment Check-ins" at bounding box center [113, 100] width 61 height 10
click at [54, 102] on button "Timeline View" at bounding box center [61, 100] width 43 height 10
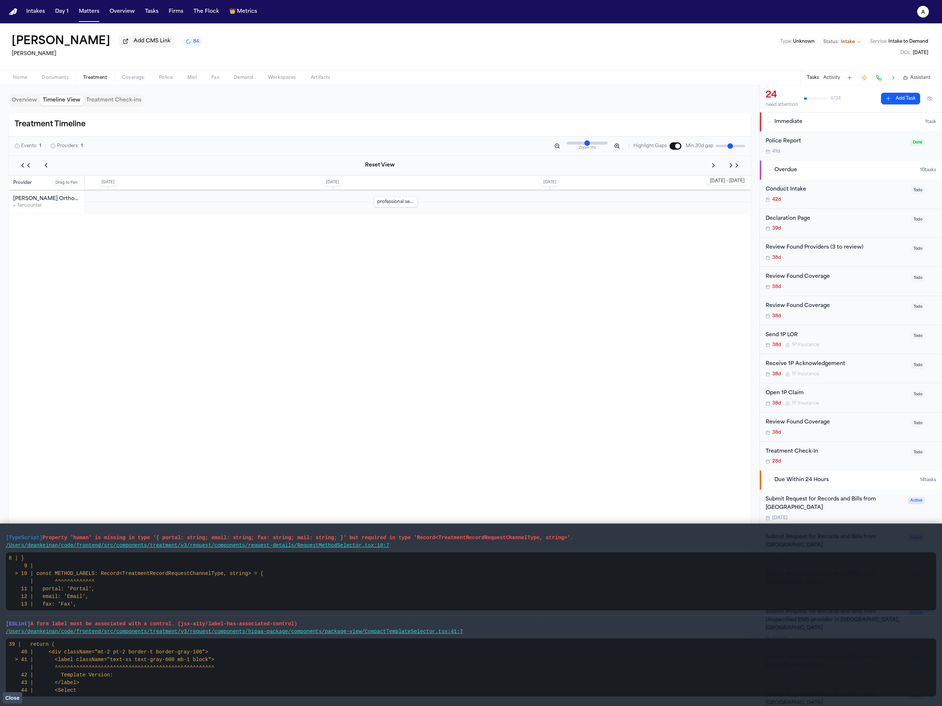
click at [125, 103] on button "Treatment Check-ins" at bounding box center [113, 100] width 61 height 10
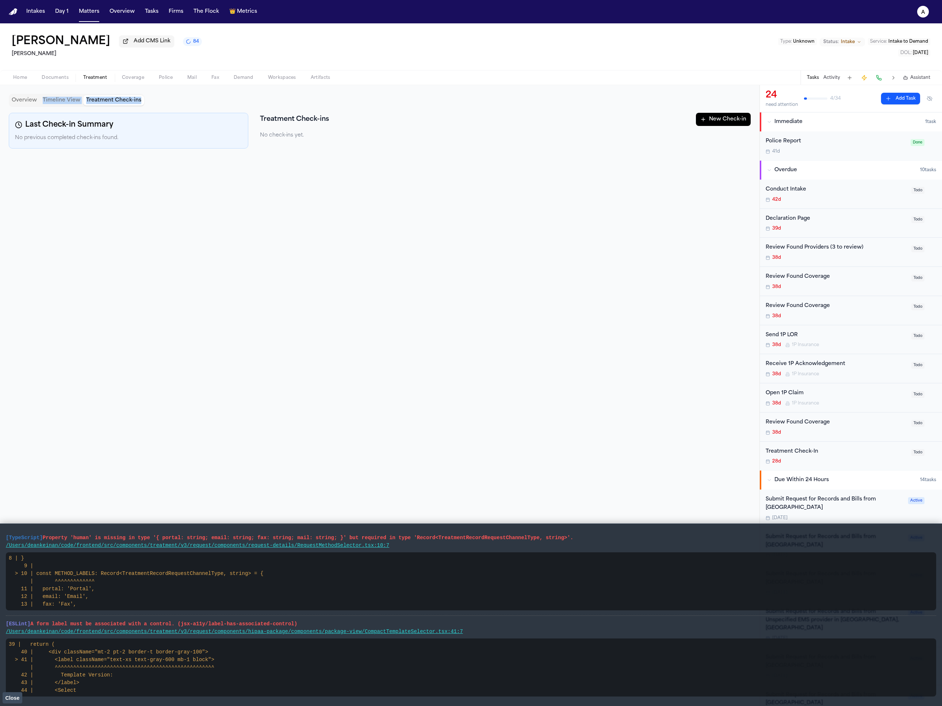
click at [30, 108] on div "Overview Timeline View Treatment Check-ins Last Check-in Summary No previous co…" at bounding box center [380, 395] width 742 height 603
click at [31, 105] on button "Overview" at bounding box center [24, 100] width 31 height 10
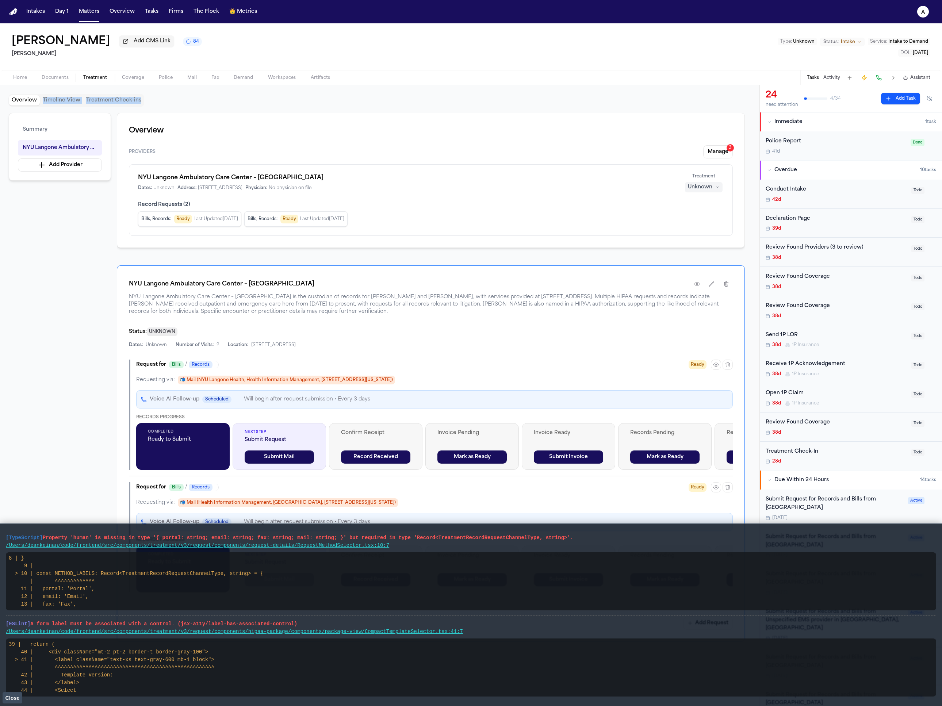
scroll to position [60, 0]
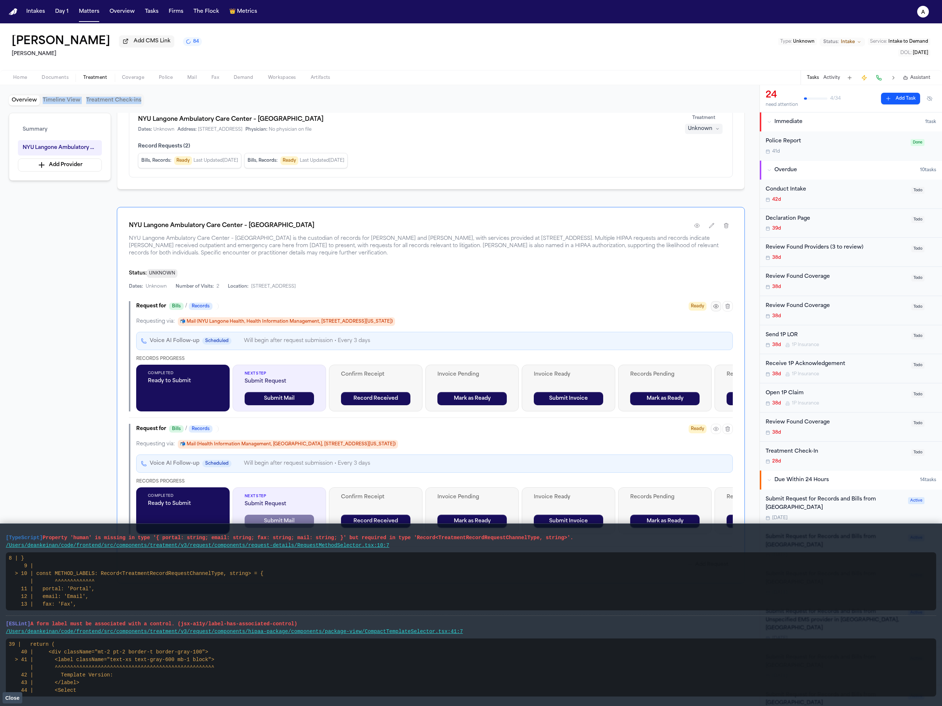
click at [717, 306] on icon "button" at bounding box center [716, 306] width 6 height 6
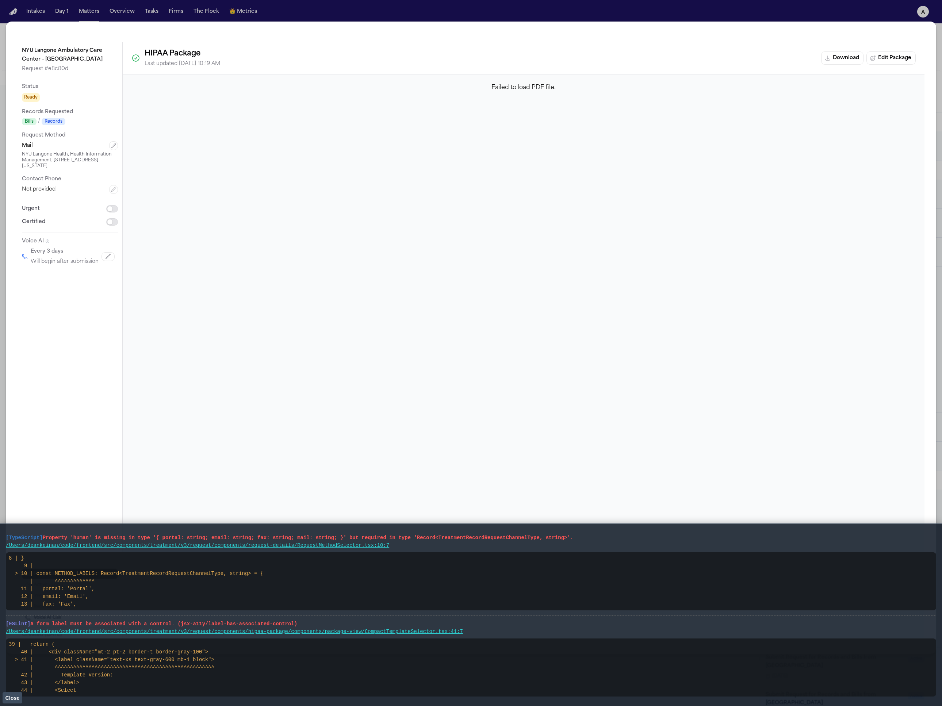
click at [119, 146] on div "Status Ready Records Requested Bills / Records Request Method Mail NYU Langone …" at bounding box center [70, 174] width 105 height 192
click at [109, 146] on button "button" at bounding box center [113, 145] width 9 height 9
click at [96, 144] on div "Mail" at bounding box center [66, 147] width 81 height 9
click at [100, 147] on div "Mail" at bounding box center [66, 147] width 81 height 9
click at [110, 148] on span "Mail" at bounding box center [70, 147] width 96 height 13
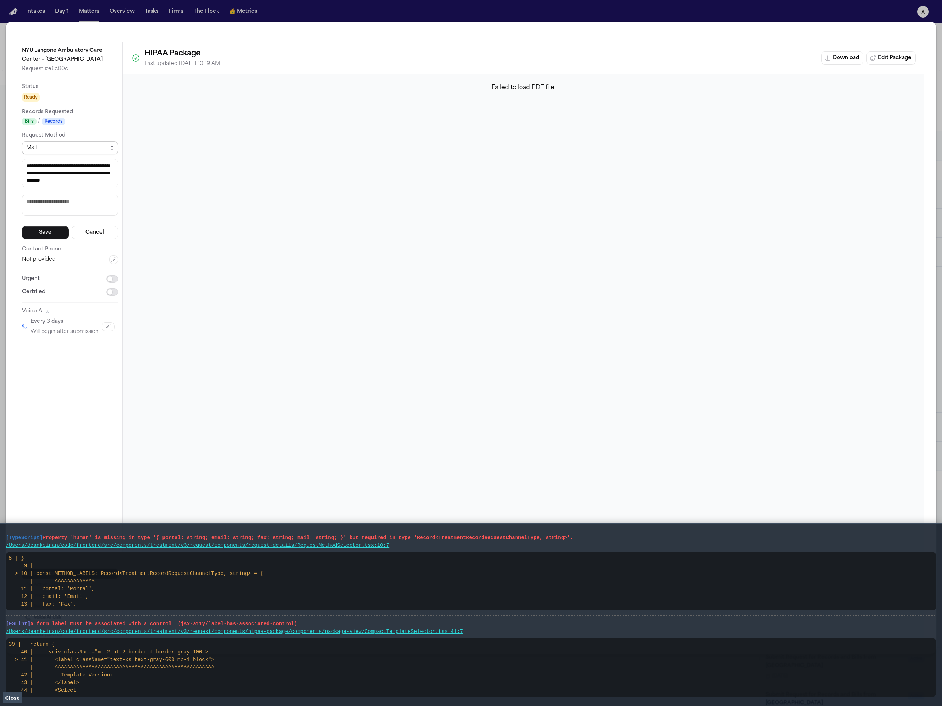
click at [110, 148] on span "Mail" at bounding box center [70, 147] width 96 height 13
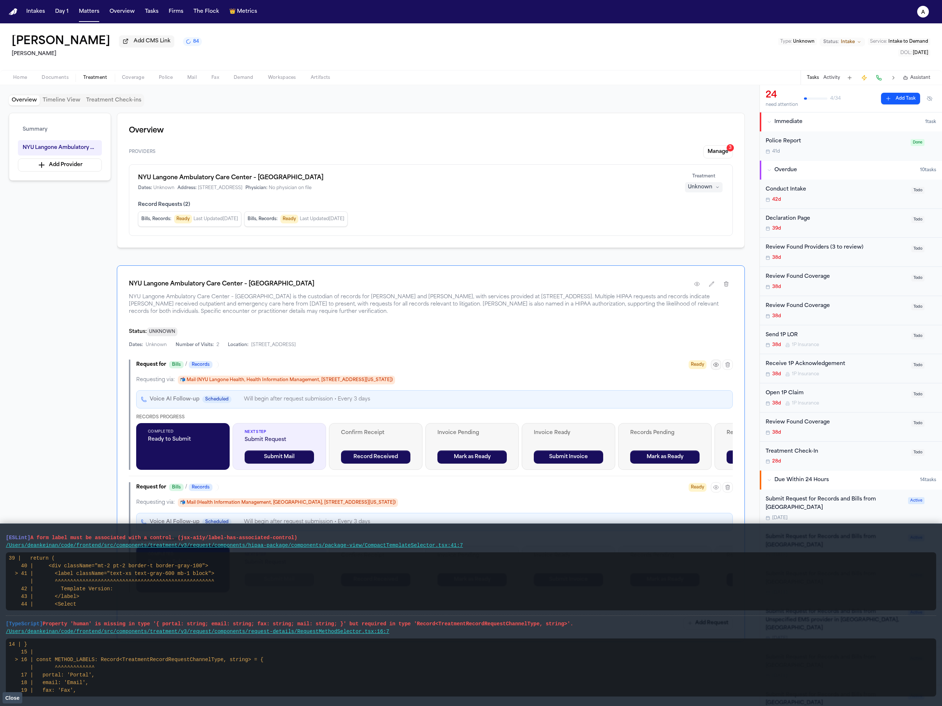
click at [715, 365] on icon "button" at bounding box center [715, 364] width 1 height 1
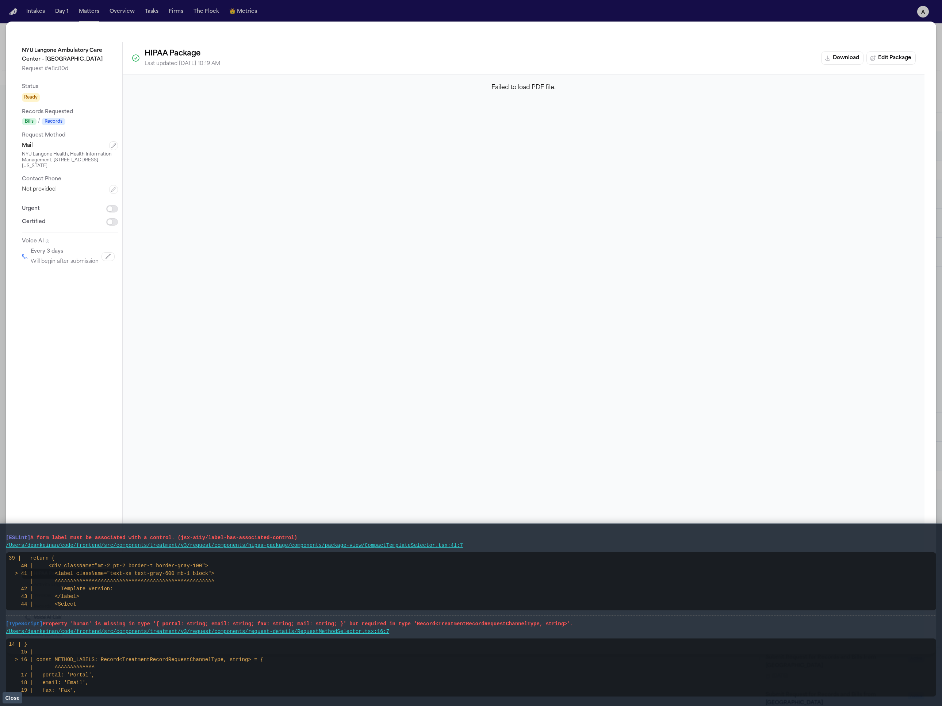
click at [106, 146] on div "Mail" at bounding box center [70, 145] width 96 height 9
click at [109, 147] on button "button" at bounding box center [113, 145] width 9 height 9
click at [98, 151] on html "Intakes Day 1 Matters Overview Tasks Firms The Flock 👑 Metrics a Lisa Rada Add …" at bounding box center [471, 353] width 942 height 706
click at [95, 153] on html "Intakes Day 1 Matters Overview Tasks Firms The Flock 👑 Metrics a Lisa Rada Add …" at bounding box center [471, 353] width 942 height 706
click at [85, 176] on div "Portal Save Cancel" at bounding box center [70, 184] width 96 height 86
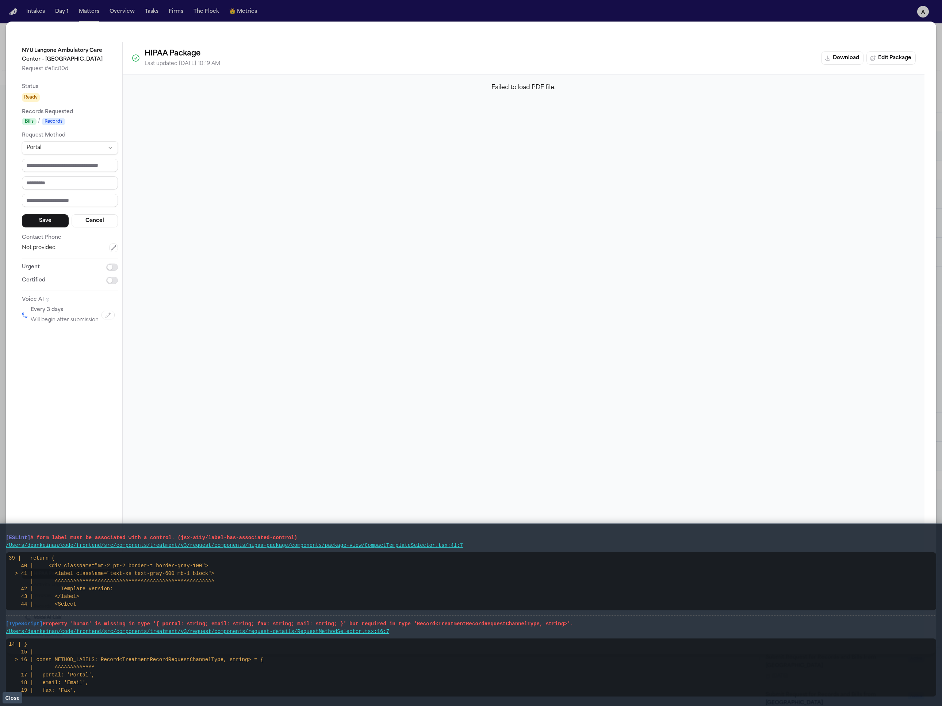
click at [91, 166] on input "text" at bounding box center [70, 165] width 96 height 13
type input "*"
click at [108, 222] on button "Cancel" at bounding box center [95, 220] width 47 height 13
click at [114, 150] on div "Mail NYU Langone Health, Health Information Management, One Park Avenue, 6th Fl…" at bounding box center [70, 155] width 96 height 28
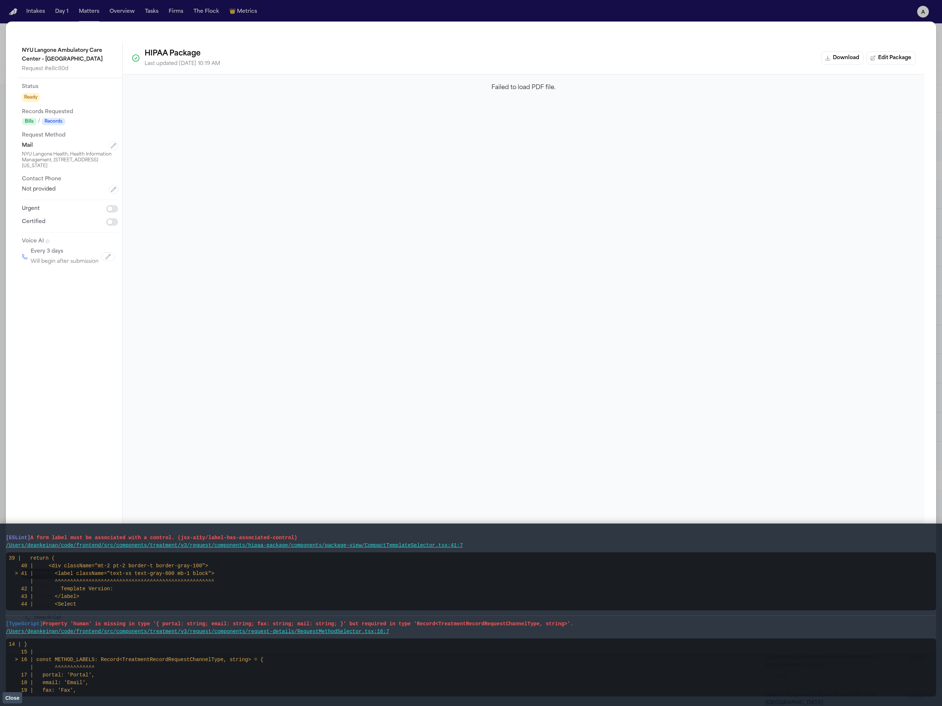
click at [113, 151] on div "NYU Langone Health, Health Information Management, One Park Avenue, 6th Floor, …" at bounding box center [70, 160] width 96 height 18
click at [113, 149] on icon "button" at bounding box center [114, 146] width 6 height 6
click at [105, 154] on html "Intakes Day 1 Matters Overview Tasks Firms The Flock 👑 Metrics a Lisa Rada Add …" at bounding box center [471, 353] width 942 height 706
click at [50, 204] on button "Save" at bounding box center [45, 203] width 47 height 13
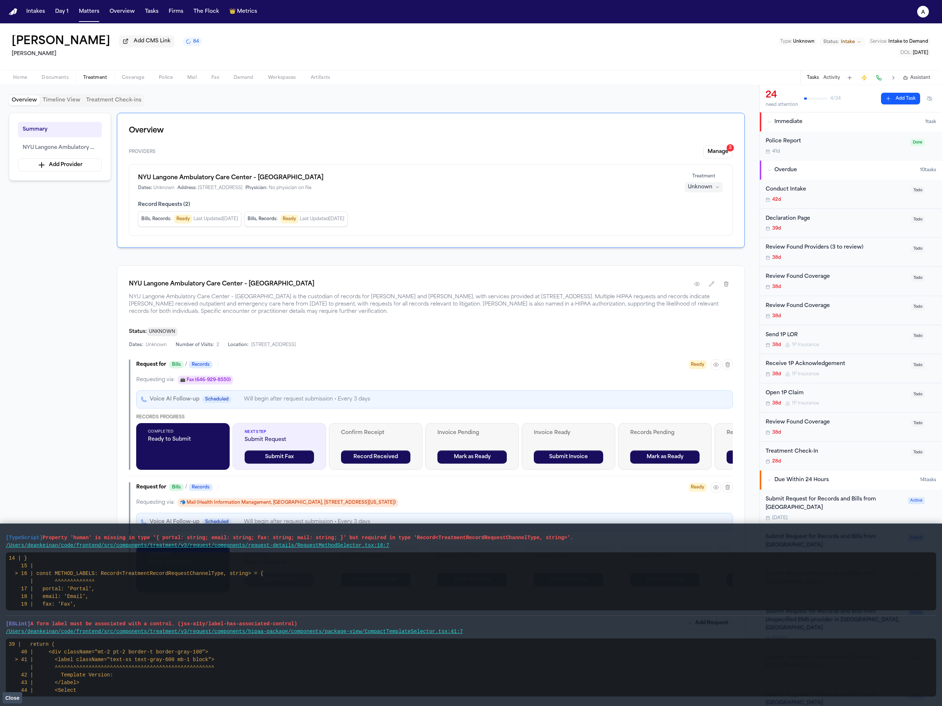
click at [713, 370] on button "button" at bounding box center [716, 364] width 10 height 10
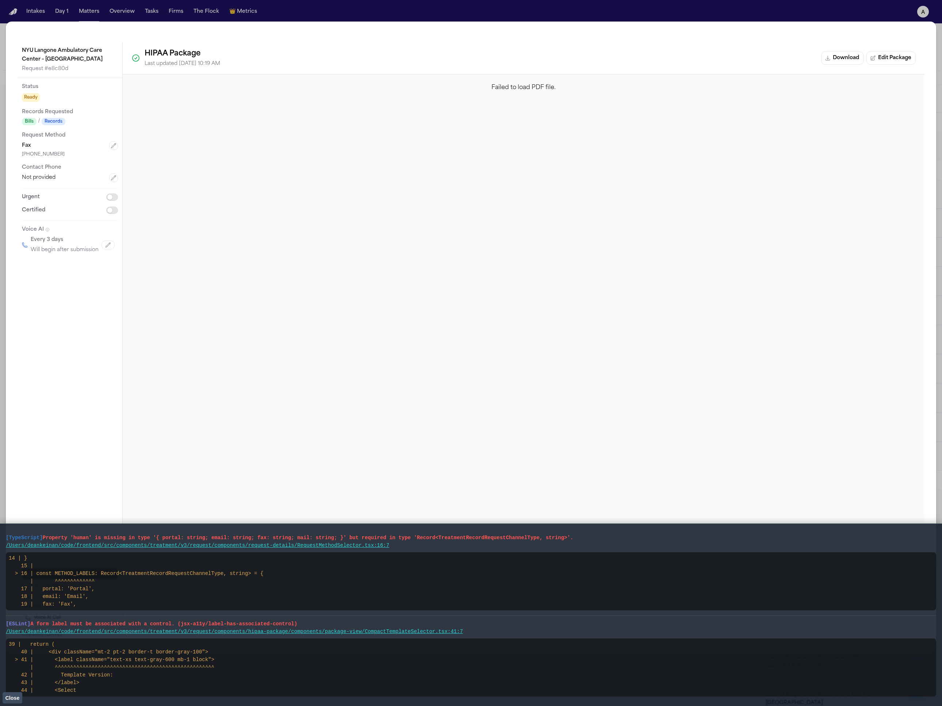
click at [384, 252] on div "Failed to load PDF file." at bounding box center [523, 357] width 801 height 567
click at [860, 20] on div "NYU Langone Ambulatory Care Center – [GEOGRAPHIC_DATA] Request # e8c80d Status …" at bounding box center [471, 353] width 942 height 706
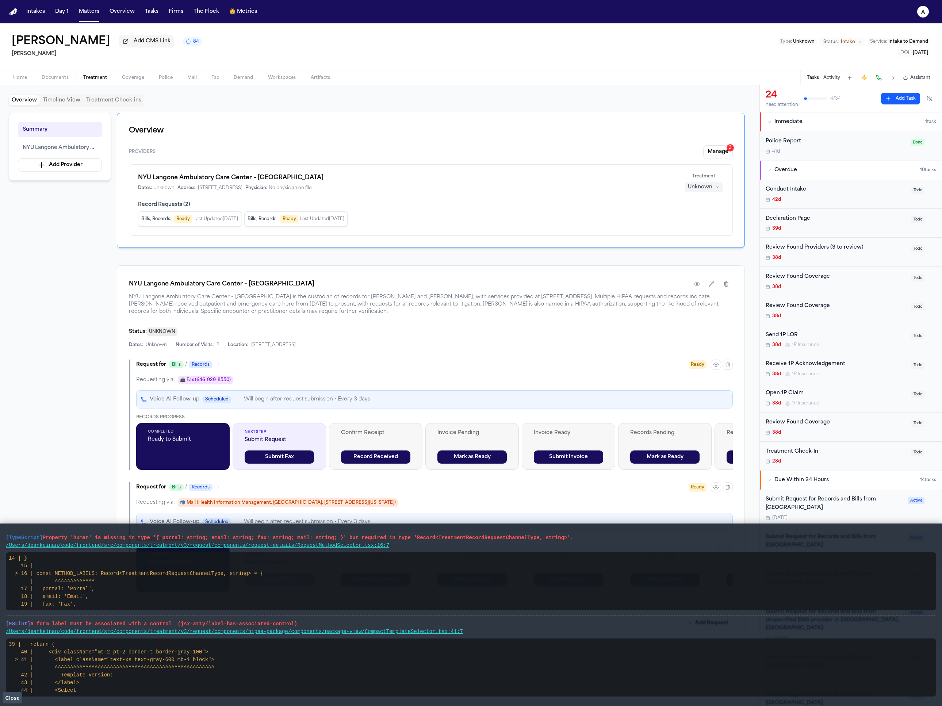
click at [856, 16] on nav "Intakes Day 1 Matters Overview Tasks Firms The Flock 👑 Metrics a" at bounding box center [471, 11] width 942 height 23
click at [465, 346] on div "Dates: Unknown Number of Visits: 2 Location: [STREET_ADDRESS]" at bounding box center [431, 345] width 604 height 6
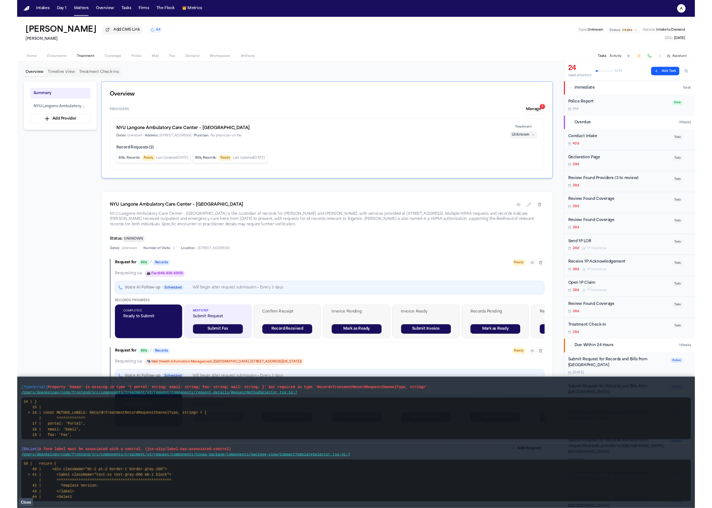
scroll to position [4, 0]
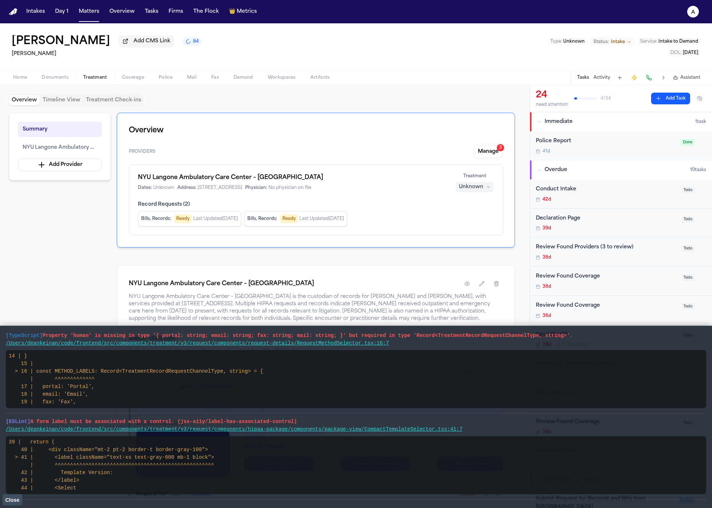
click at [17, 499] on span "Close" at bounding box center [12, 500] width 14 height 6
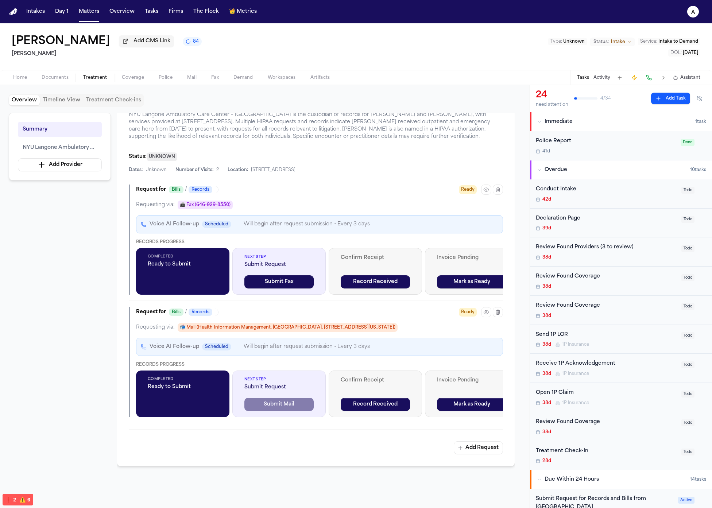
scroll to position [0, 0]
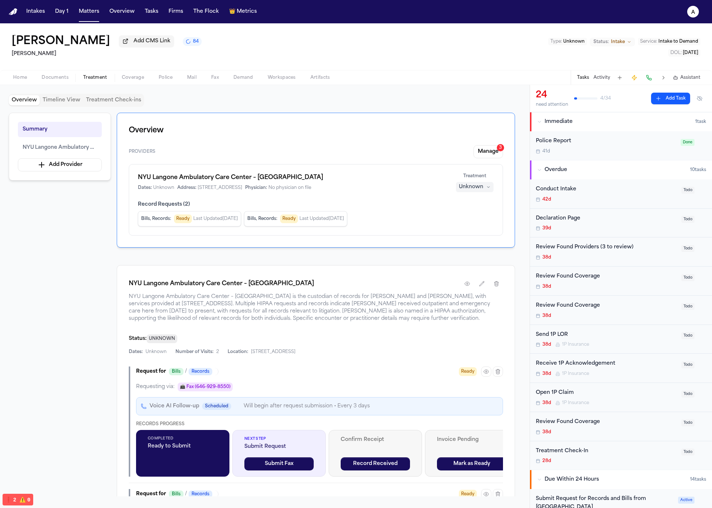
click at [323, 406] on p "Will begin after request submission • Every 3 days" at bounding box center [307, 406] width 126 height 9
click at [399, 410] on div "Voice AI Follow-up Scheduled Will begin after request submission • Every 3 days" at bounding box center [319, 406] width 367 height 18
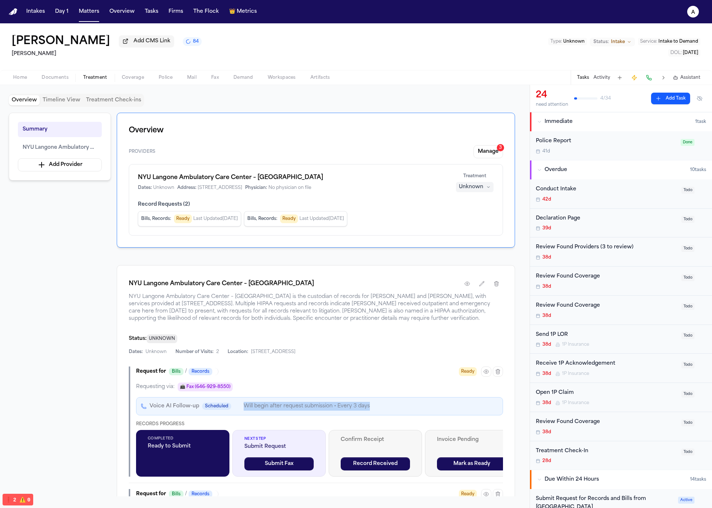
click at [399, 410] on div "Voice AI Follow-up Scheduled Will begin after request submission • Every 3 days" at bounding box center [319, 406] width 367 height 18
click at [305, 416] on div "Voice AI Follow-up Scheduled Will begin after request submission • Every 3 days" at bounding box center [319, 406] width 367 height 18
click at [359, 406] on p "Will begin after request submission • Every 3 days" at bounding box center [307, 406] width 126 height 9
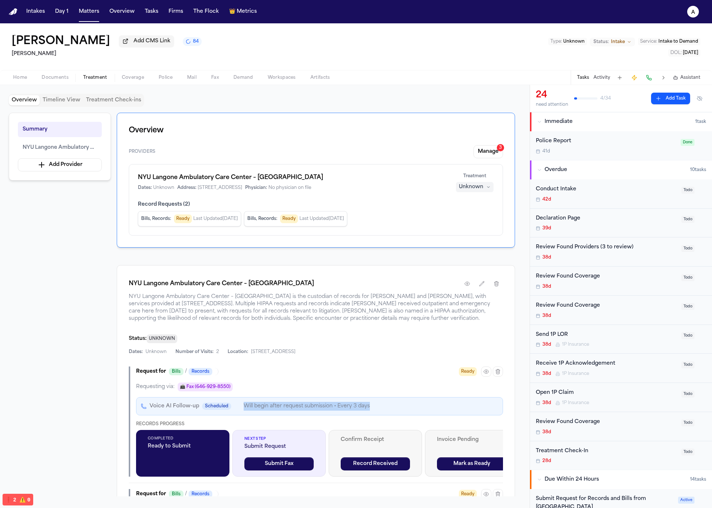
click at [323, 417] on div "Requesting via: 📠 Fax ([PHONE_NUMBER]) Voice AI Follow-up Scheduled Will begin …" at bounding box center [319, 430] width 367 height 94
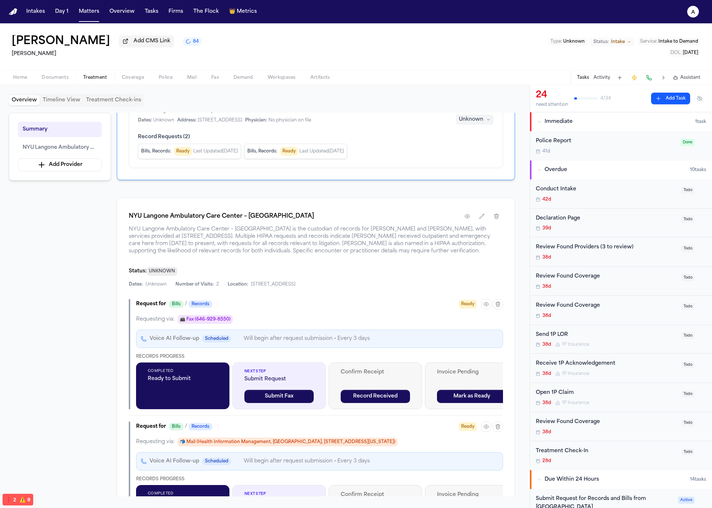
click at [174, 306] on span "Bills" at bounding box center [176, 304] width 15 height 7
click at [258, 302] on div "Request for Bills / Records Ready" at bounding box center [319, 304] width 367 height 10
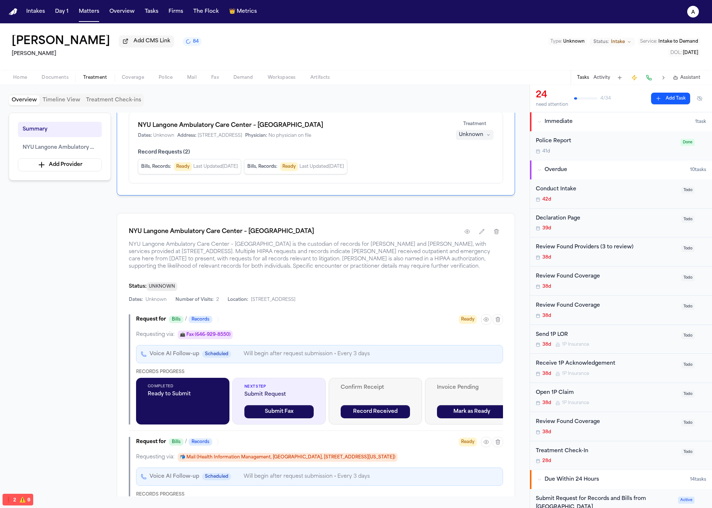
click at [260, 322] on div "Request for Bills / Records Ready" at bounding box center [319, 320] width 367 height 10
click at [270, 344] on div "Requesting via: 📠 Fax ([PHONE_NUMBER]) Voice AI Follow-up Scheduled Will begin …" at bounding box center [319, 378] width 367 height 94
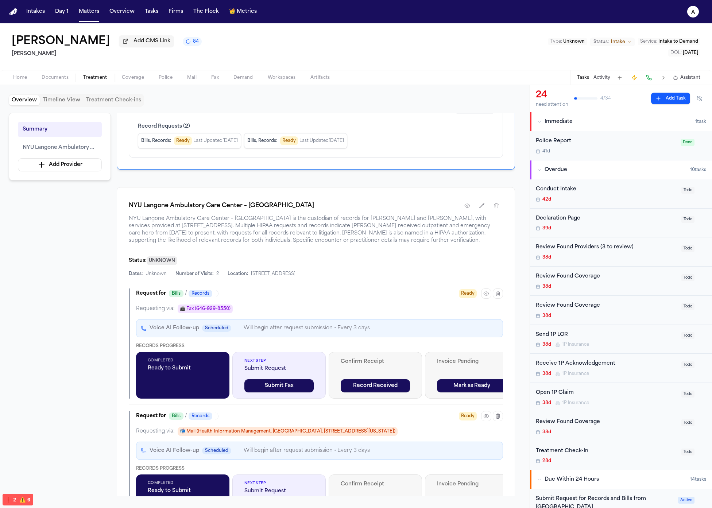
scroll to position [0, 0]
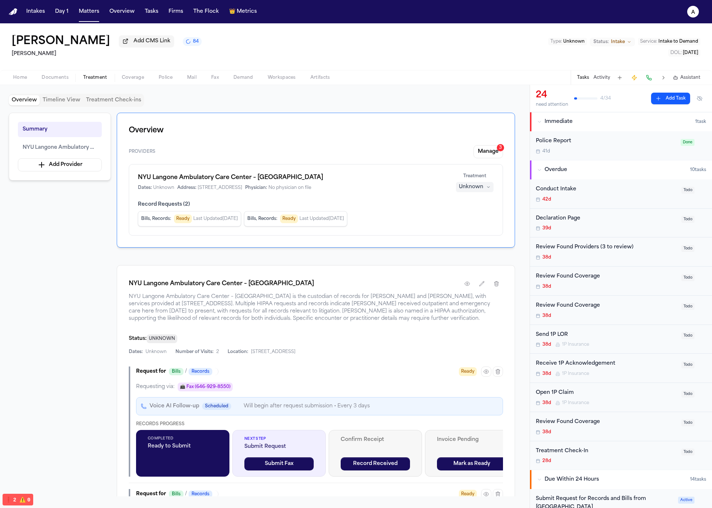
drag, startPoint x: 258, startPoint y: 299, endPoint x: 179, endPoint y: 288, distance: 79.6
click at [179, 288] on div "NYU Langone Ambulatory Care Center – [GEOGRAPHIC_DATA] [GEOGRAPHIC_DATA] – [GEO…" at bounding box center [316, 299] width 374 height 45
click at [188, 322] on span "NYU Langone Ambulatory Care Center – [GEOGRAPHIC_DATA] is the custodian of reco…" at bounding box center [316, 307] width 374 height 29
click at [189, 323] on span "NYU Langone Ambulatory Care Center – [GEOGRAPHIC_DATA] is the custodian of reco…" at bounding box center [316, 307] width 374 height 29
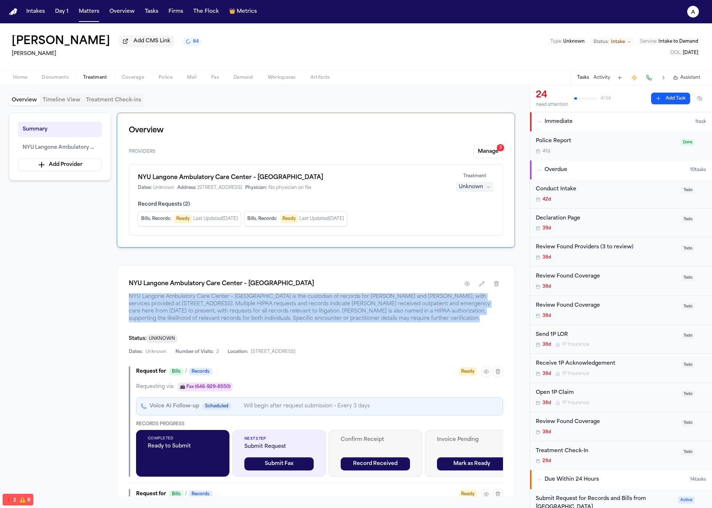
click at [189, 323] on span "NYU Langone Ambulatory Care Center – [GEOGRAPHIC_DATA] is the custodian of reco…" at bounding box center [316, 307] width 374 height 29
click at [270, 327] on div "NYU Langone Ambulatory Care Center – [GEOGRAPHIC_DATA] [GEOGRAPHIC_DATA] – [GEO…" at bounding box center [316, 457] width 399 height 384
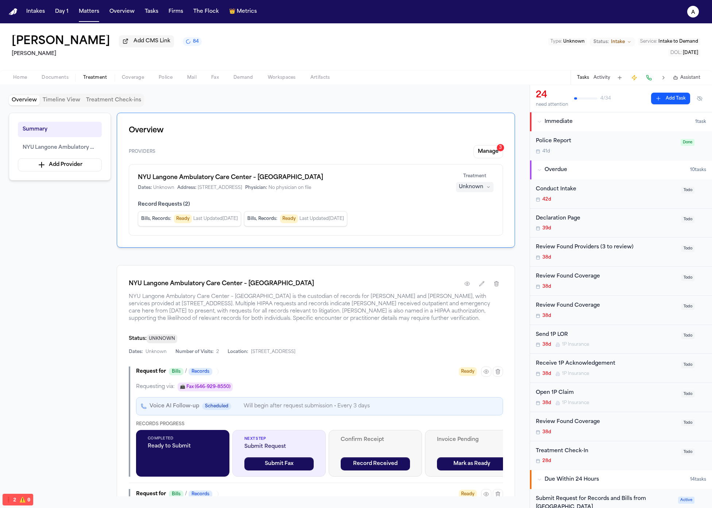
click at [376, 316] on span "NYU Langone Ambulatory Care Center – [GEOGRAPHIC_DATA] is the custodian of reco…" at bounding box center [316, 307] width 374 height 29
click at [375, 316] on span "NYU Langone Ambulatory Care Center – [GEOGRAPHIC_DATA] is the custodian of reco…" at bounding box center [316, 307] width 374 height 29
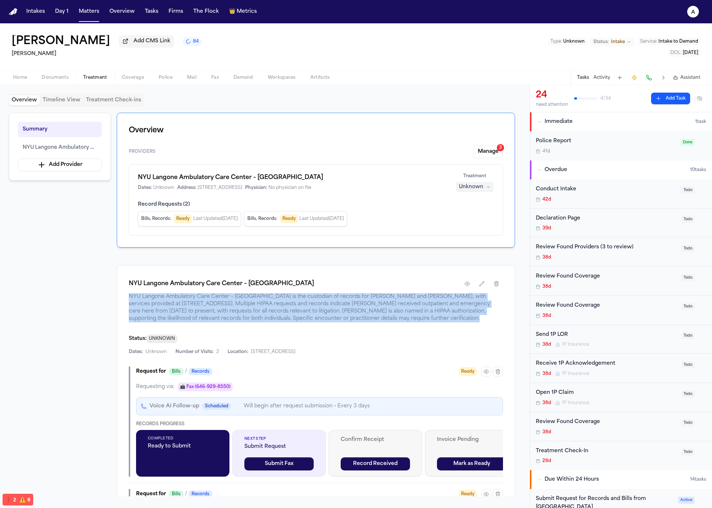
click at [375, 316] on span "NYU Langone Ambulatory Care Center – [GEOGRAPHIC_DATA] is the custodian of reco…" at bounding box center [316, 307] width 374 height 29
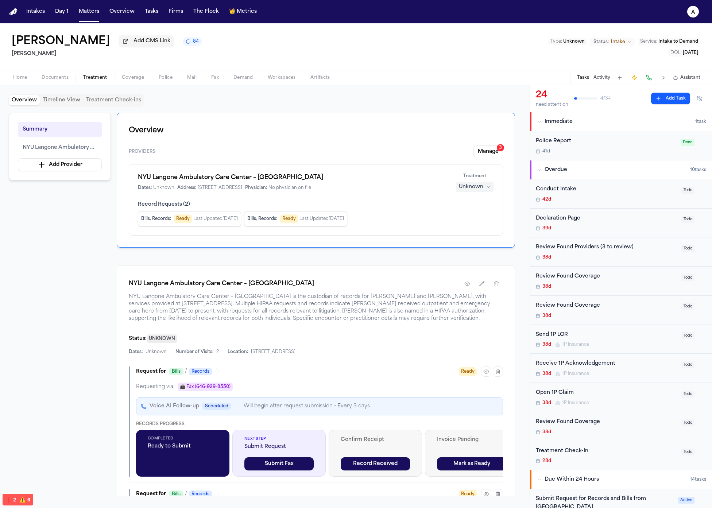
click at [371, 320] on span "NYU Langone Ambulatory Care Center – [GEOGRAPHIC_DATA] is the custodian of reco…" at bounding box center [316, 307] width 374 height 29
click at [158, 338] on span "UNKNOWN" at bounding box center [162, 339] width 31 height 9
click at [483, 287] on icon "button" at bounding box center [482, 284] width 6 height 6
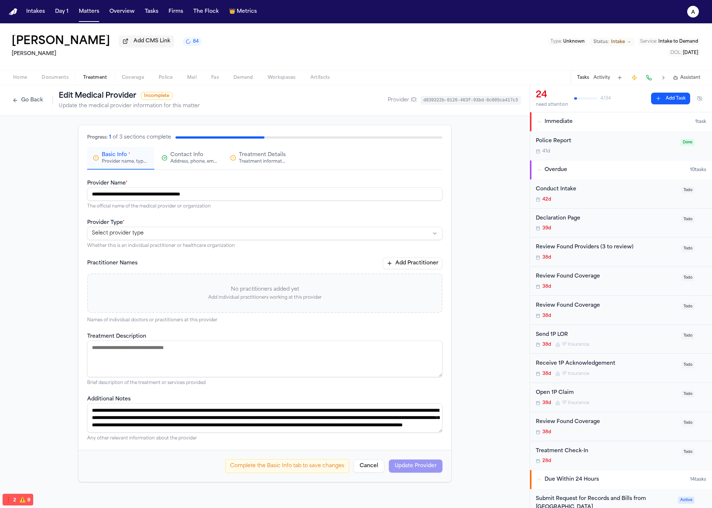
click at [367, 463] on button "Cancel" at bounding box center [369, 466] width 31 height 13
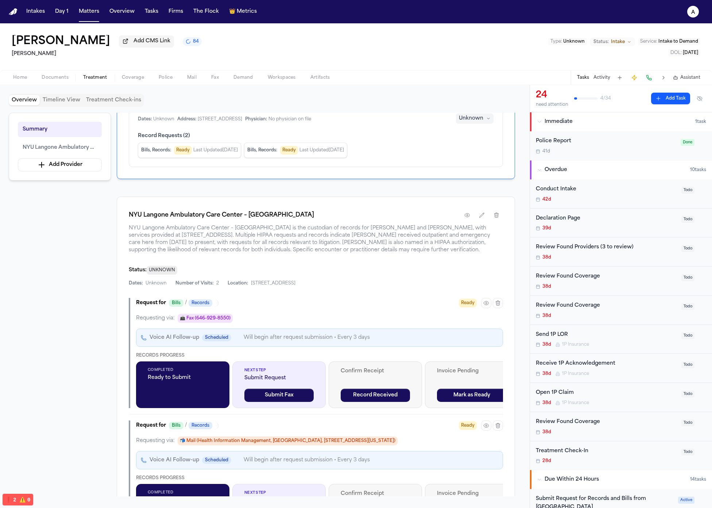
scroll to position [78, 0]
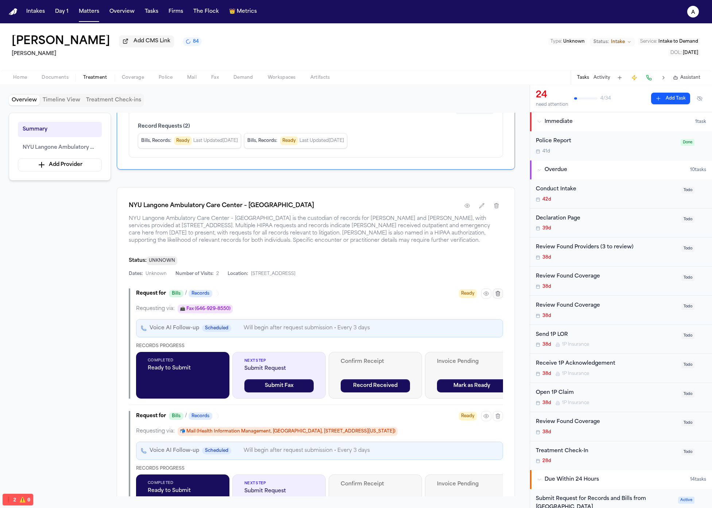
click at [502, 295] on button "button" at bounding box center [498, 294] width 10 height 10
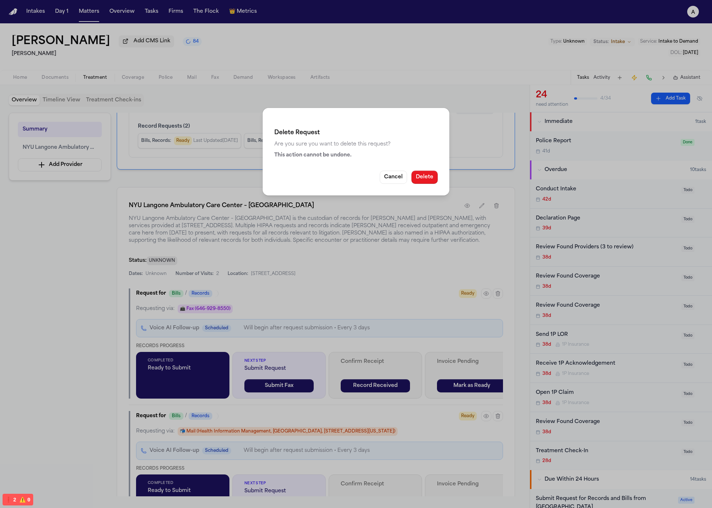
click at [427, 179] on button "Delete" at bounding box center [425, 177] width 26 height 13
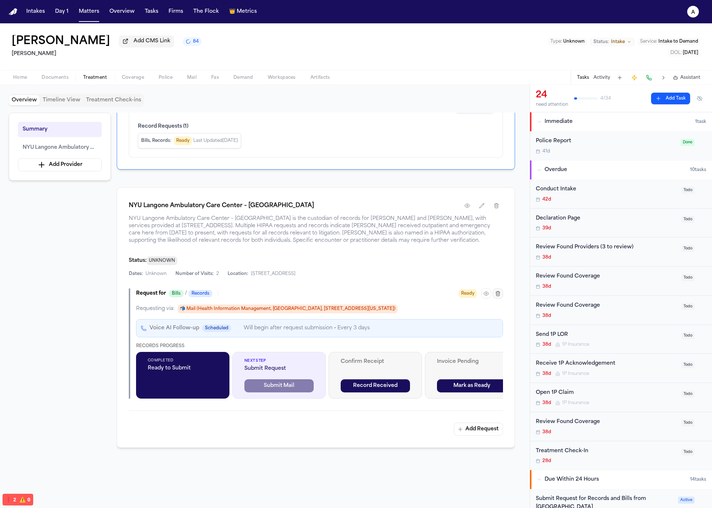
click at [499, 296] on icon "button" at bounding box center [498, 294] width 6 height 6
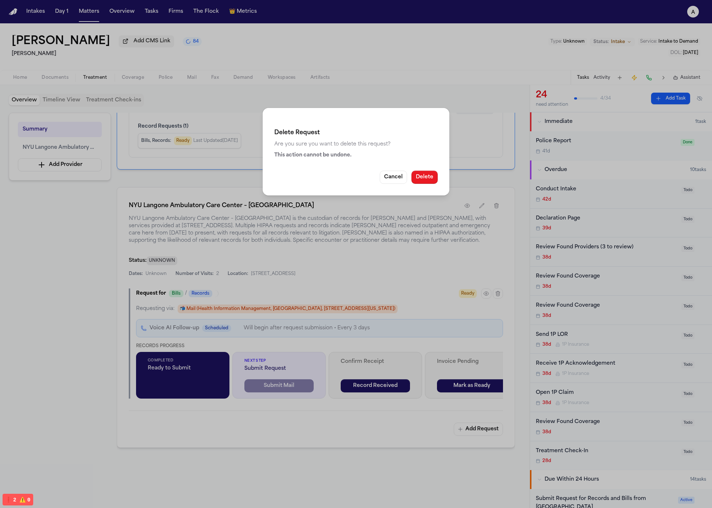
click at [423, 178] on button "Delete" at bounding box center [425, 177] width 26 height 13
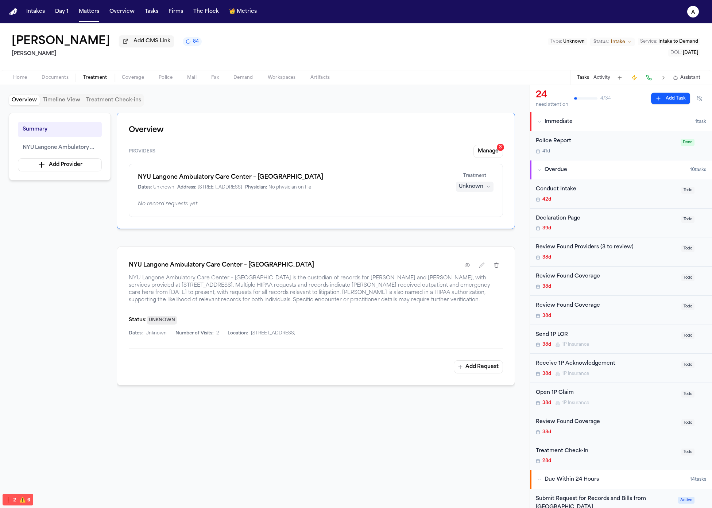
click at [374, 423] on div at bounding box center [316, 449] width 399 height 93
click at [274, 323] on div "Status: UNKNOWN" at bounding box center [316, 320] width 374 height 9
click at [332, 377] on div "NYU Langone Ambulatory Care Center – [GEOGRAPHIC_DATA] [GEOGRAPHIC_DATA] – [GEO…" at bounding box center [316, 316] width 399 height 139
click at [441, 353] on div "NYU Langone Ambulatory Care Center – [GEOGRAPHIC_DATA] [GEOGRAPHIC_DATA] – [GEO…" at bounding box center [316, 316] width 399 height 139
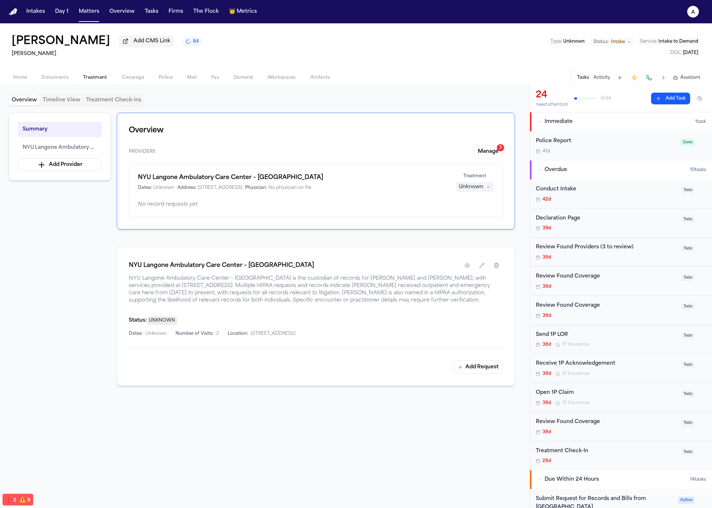
click at [179, 335] on span "Number of Visits:" at bounding box center [195, 334] width 38 height 6
click at [378, 332] on div "Dates: Unknown Number of Visits: 2 Location: [STREET_ADDRESS]" at bounding box center [316, 334] width 374 height 6
click at [379, 333] on div "Dates: Unknown Number of Visits: 2 Location: [STREET_ADDRESS]" at bounding box center [316, 334] width 374 height 6
drag, startPoint x: 294, startPoint y: 347, endPoint x: 287, endPoint y: 347, distance: 7.3
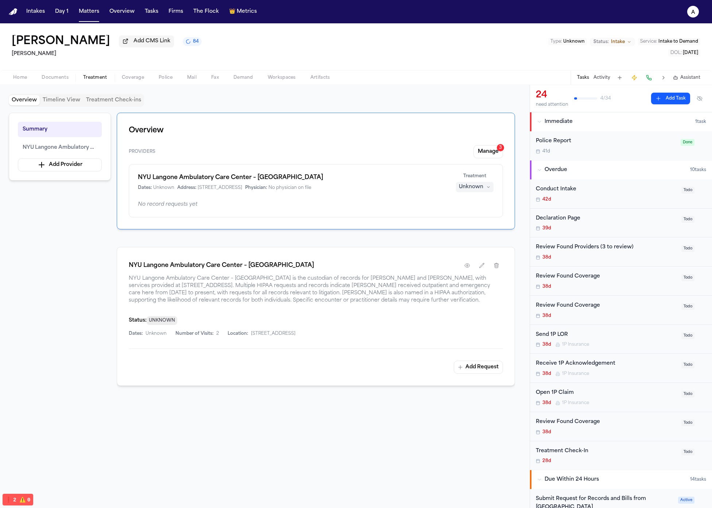
click at [286, 346] on div "NYU Langone Ambulatory Care Center – [GEOGRAPHIC_DATA] [GEOGRAPHIC_DATA] – [GEO…" at bounding box center [316, 316] width 399 height 139
click at [284, 335] on span "[STREET_ADDRESS]" at bounding box center [273, 334] width 45 height 6
click at [283, 335] on span "[STREET_ADDRESS]" at bounding box center [273, 334] width 45 height 6
click at [327, 398] on div "Overview Providers Manage 3 NYU Langone Ambulatory Care Center – [GEOGRAPHIC_DA…" at bounding box center [316, 305] width 399 height 384
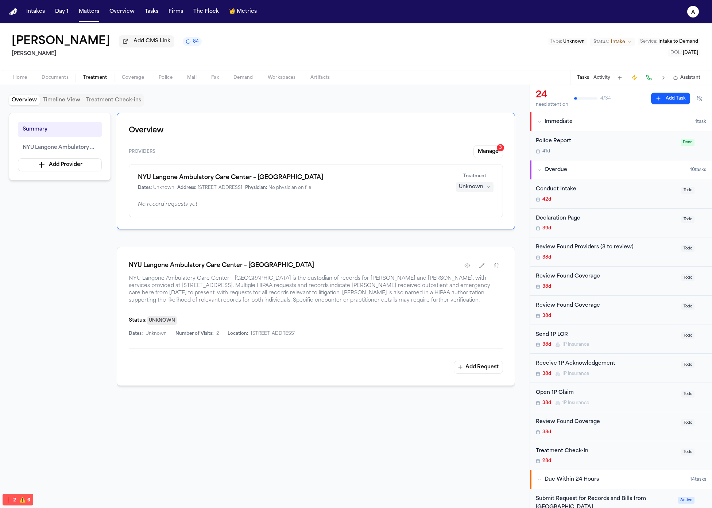
click at [481, 369] on button "Add Request" at bounding box center [478, 367] width 49 height 13
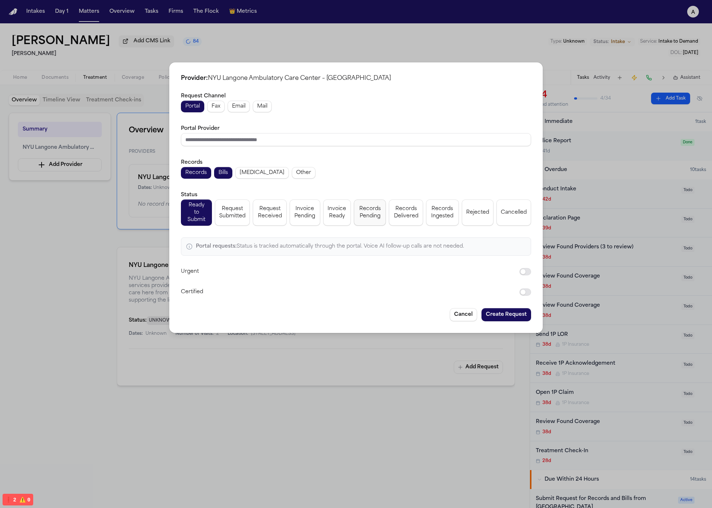
click at [350, 213] on button "Invoice Ready" at bounding box center [337, 213] width 28 height 26
click at [384, 212] on button "Records Pending" at bounding box center [370, 213] width 32 height 26
click at [470, 217] on button "Rejected" at bounding box center [478, 213] width 32 height 26
click at [299, 219] on span "Invoice Pending" at bounding box center [305, 212] width 22 height 15
click at [237, 213] on span "Request Submitted" at bounding box center [232, 212] width 26 height 15
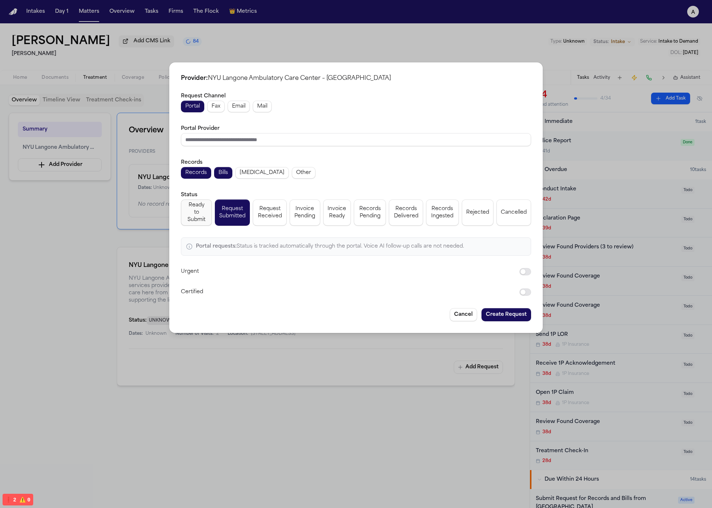
click at [209, 212] on button "Ready to Submit" at bounding box center [196, 213] width 31 height 26
click at [193, 214] on span "Ready to Submit" at bounding box center [196, 213] width 22 height 22
click at [302, 213] on span "Invoice Pending" at bounding box center [305, 212] width 22 height 15
click at [374, 212] on span "Records Pending" at bounding box center [369, 212] width 23 height 15
click at [226, 211] on span "Request Submitted" at bounding box center [232, 212] width 26 height 15
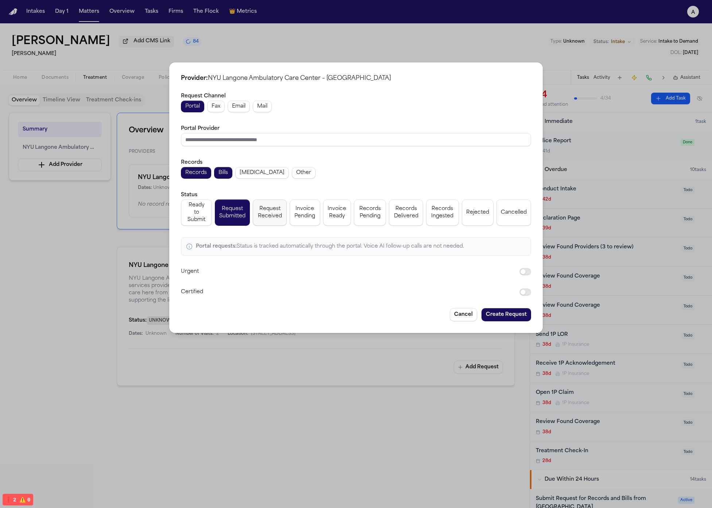
click at [278, 214] on span "Request Received" at bounding box center [269, 212] width 25 height 15
click at [211, 213] on button "Ready to Submit" at bounding box center [196, 213] width 31 height 26
click at [210, 116] on div "Request Channel Portal Fax Email Mail Portal Provider Records Records Bills [ME…" at bounding box center [356, 194] width 350 height 205
click at [223, 107] on button "Fax" at bounding box center [216, 107] width 18 height 12
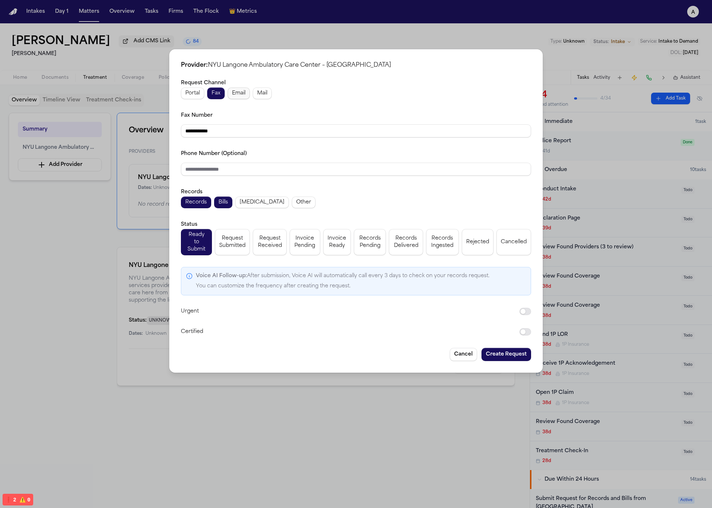
click at [244, 94] on span "Email" at bounding box center [239, 93] width 14 height 7
click at [261, 96] on span "Mail" at bounding box center [262, 93] width 10 height 7
click at [230, 97] on button "Email" at bounding box center [239, 94] width 22 height 12
click at [220, 97] on span "Fax" at bounding box center [216, 93] width 9 height 7
click at [242, 97] on span "Email" at bounding box center [239, 93] width 14 height 7
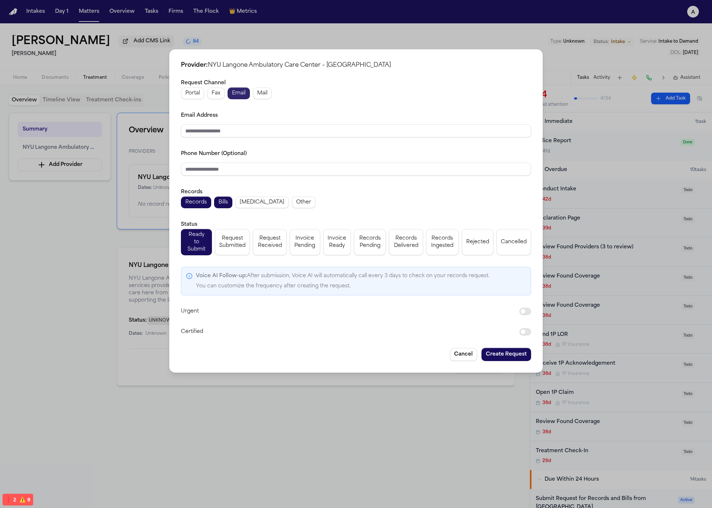
click at [262, 97] on span "Mail" at bounding box center [262, 93] width 10 height 7
click at [220, 94] on span "Fax" at bounding box center [216, 93] width 9 height 7
click at [234, 95] on span "Email" at bounding box center [239, 93] width 14 height 7
click at [252, 95] on div "Portal Fax Email Mail" at bounding box center [356, 94] width 350 height 12
click at [227, 97] on div "Portal Fax Email Mail" at bounding box center [356, 94] width 350 height 12
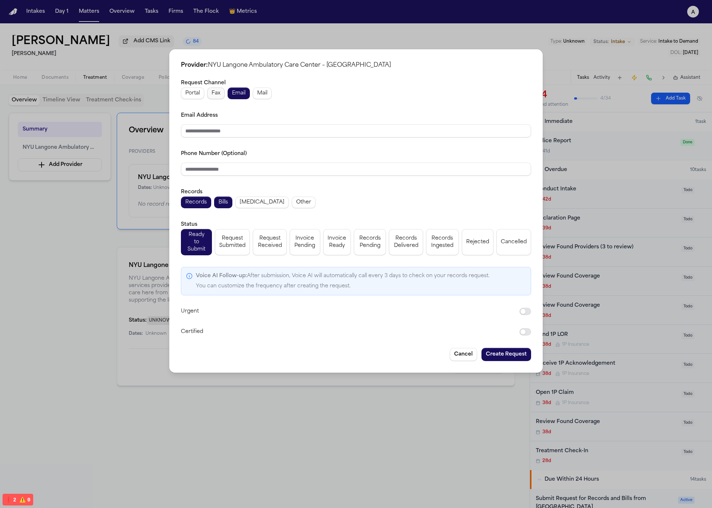
click at [216, 97] on span "Fax" at bounding box center [216, 93] width 9 height 7
click at [243, 96] on span "Email" at bounding box center [239, 93] width 14 height 7
click at [274, 96] on div "Portal Fax Email Mail" at bounding box center [356, 94] width 350 height 12
click at [253, 98] on div "Portal Fax Email Mail" at bounding box center [356, 94] width 350 height 12
click at [280, 94] on div "Portal Fax Email Mail" at bounding box center [356, 94] width 350 height 12
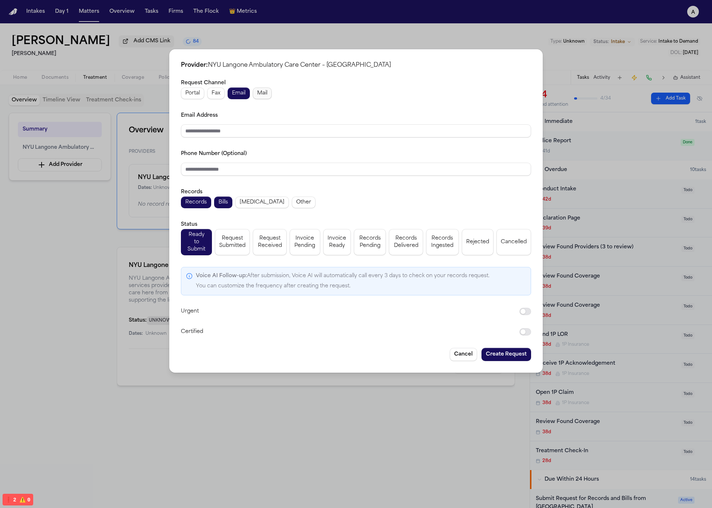
click at [258, 97] on span "Mail" at bounding box center [262, 93] width 10 height 7
click at [232, 95] on button "Email" at bounding box center [239, 94] width 22 height 12
click at [205, 96] on div "Portal Fax Email Mail" at bounding box center [356, 94] width 350 height 12
click at [231, 97] on button "Email" at bounding box center [239, 94] width 22 height 12
click at [257, 96] on span "Mail" at bounding box center [262, 93] width 10 height 7
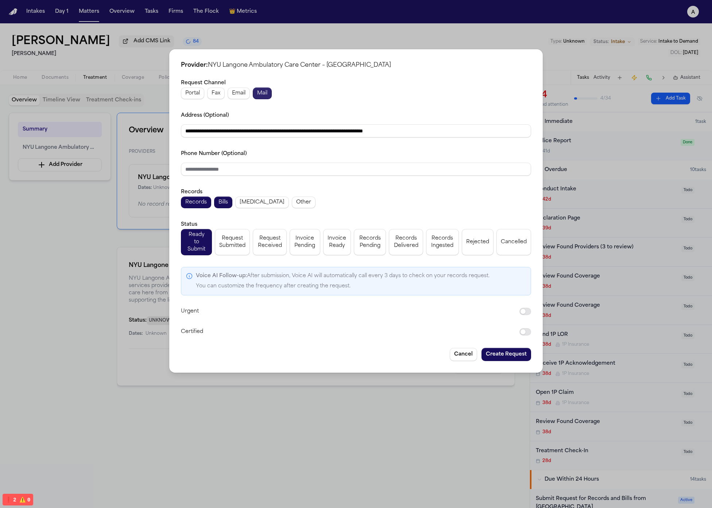
click at [218, 101] on div "**********" at bounding box center [356, 207] width 350 height 258
click at [207, 101] on div "**********" at bounding box center [356, 207] width 350 height 258
click at [210, 99] on button "Fax" at bounding box center [216, 94] width 18 height 12
click at [233, 97] on span "Email" at bounding box center [239, 93] width 14 height 7
click at [246, 97] on span "Email" at bounding box center [239, 93] width 14 height 7
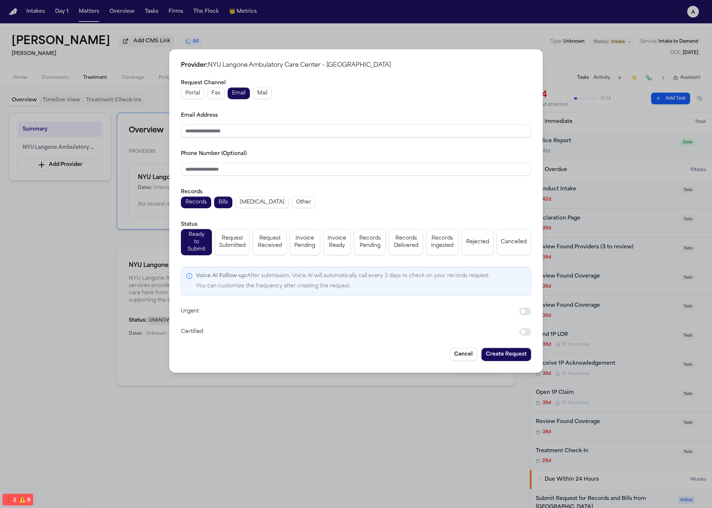
click at [251, 97] on div "Portal Fax Email Mail" at bounding box center [356, 94] width 350 height 12
click at [260, 96] on span "Mail" at bounding box center [262, 93] width 10 height 7
click at [226, 98] on div "Portal Fax Email Mail" at bounding box center [356, 94] width 350 height 12
drag, startPoint x: 242, startPoint y: 97, endPoint x: 217, endPoint y: 99, distance: 24.1
click at [241, 97] on span "Email" at bounding box center [239, 93] width 14 height 7
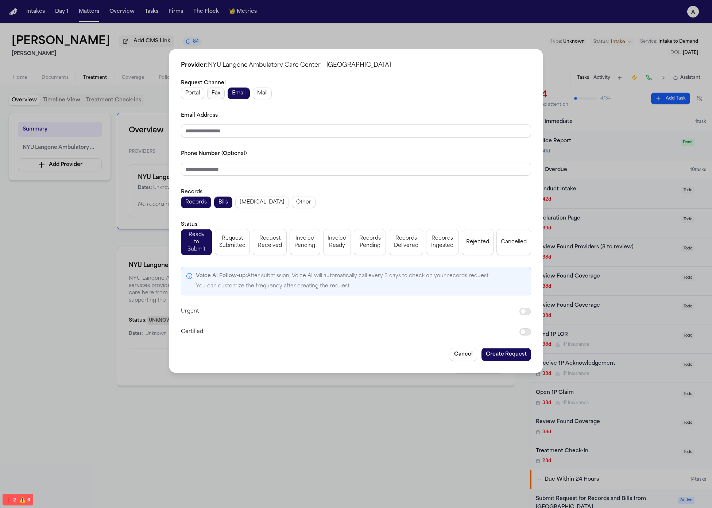
click at [217, 97] on span "Fax" at bounding box center [216, 93] width 9 height 7
click at [457, 353] on button "Cancel" at bounding box center [463, 354] width 27 height 13
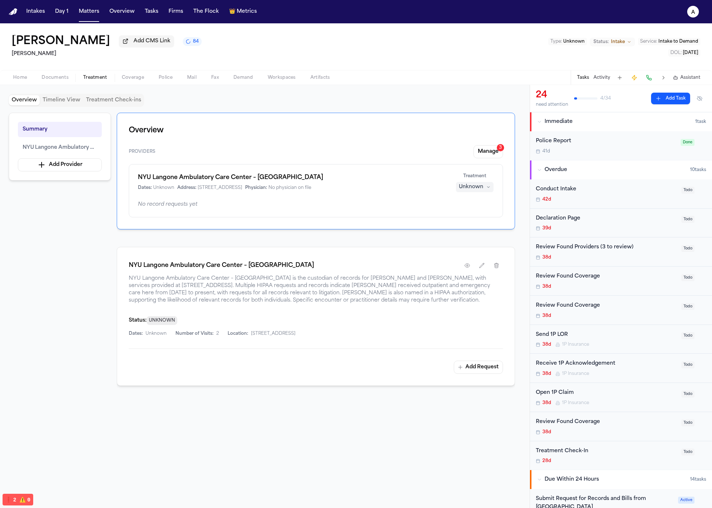
click at [484, 153] on button "Manage 3" at bounding box center [489, 151] width 30 height 13
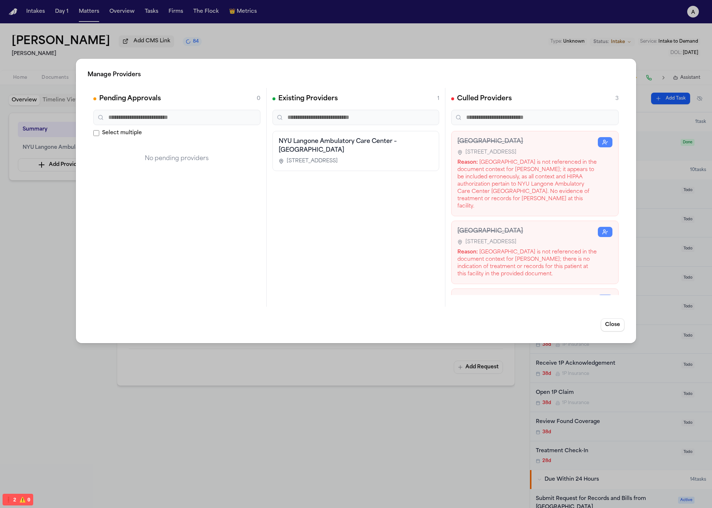
scroll to position [57, 0]
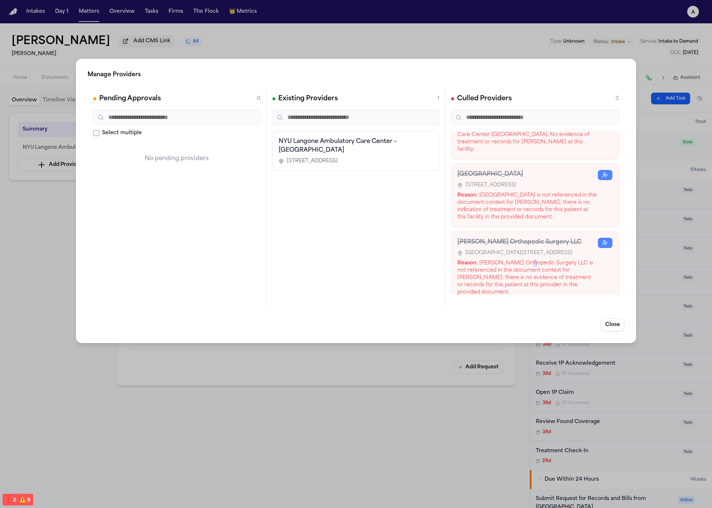
click at [528, 261] on div "Reason: [PERSON_NAME] Orthopedic Surgery LLC is not referenced in the document …" at bounding box center [528, 278] width 140 height 36
click at [608, 322] on button "Close" at bounding box center [613, 325] width 24 height 13
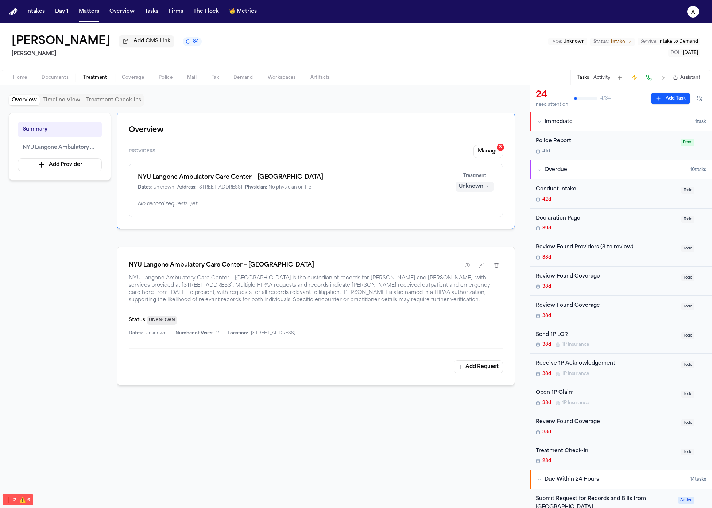
scroll to position [0, 0]
drag, startPoint x: 377, startPoint y: 301, endPoint x: 182, endPoint y: 211, distance: 214.5
click at [182, 211] on div "Overview Providers Manage 3 NYU Langone Ambulatory Care Center – [GEOGRAPHIC_DA…" at bounding box center [316, 305] width 399 height 384
click at [306, 331] on div "Status: UNKNOWN Dates: Unknown Number of Visits: 2 Location: [STREET_ADDRESS]" at bounding box center [316, 326] width 374 height 21
click at [339, 371] on div "Add Request" at bounding box center [316, 367] width 374 height 13
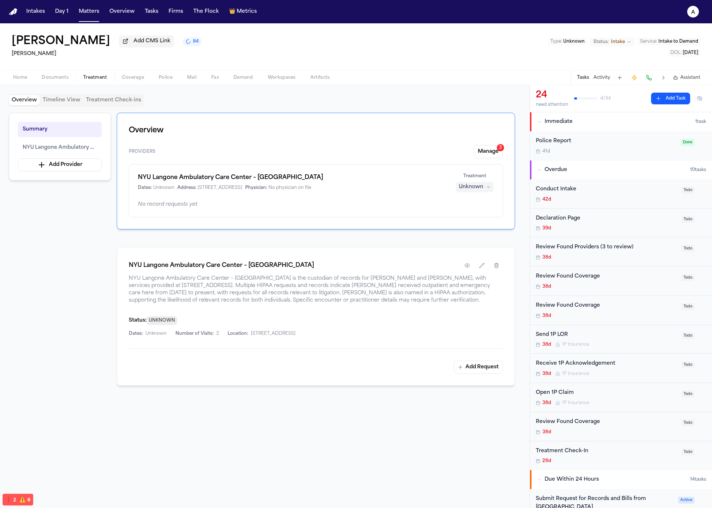
click at [280, 288] on span "NYU Langone Ambulatory Care Center – [GEOGRAPHIC_DATA] is the custodian of reco…" at bounding box center [316, 289] width 374 height 29
click at [350, 454] on div at bounding box center [316, 450] width 399 height 93
click at [336, 374] on div "Add Request" at bounding box center [316, 367] width 374 height 13
click at [278, 319] on div "Status: UNKNOWN" at bounding box center [316, 320] width 374 height 9
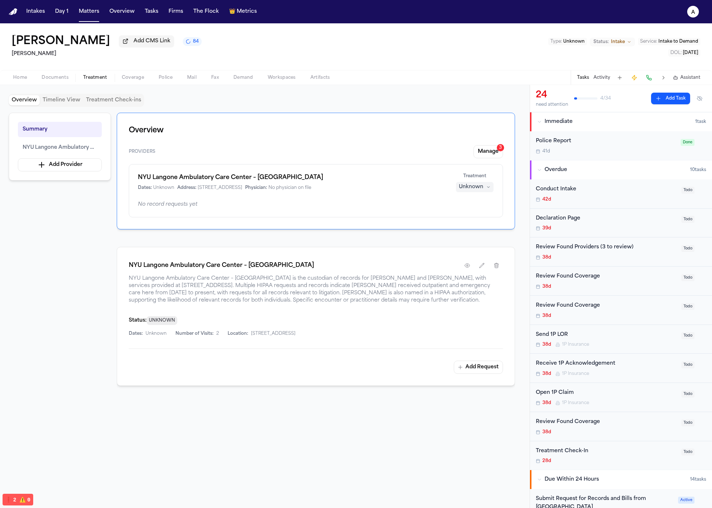
click at [278, 319] on div "Status: UNKNOWN" at bounding box center [316, 320] width 374 height 9
click at [297, 290] on span "NYU Langone Ambulatory Care Center – [GEOGRAPHIC_DATA] is the custodian of reco…" at bounding box center [316, 289] width 374 height 29
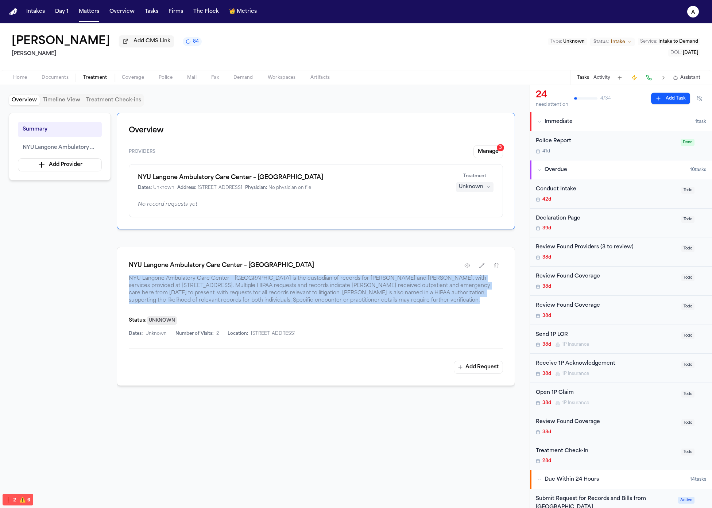
click at [297, 290] on span "NYU Langone Ambulatory Care Center – [GEOGRAPHIC_DATA] is the custodian of reco…" at bounding box center [316, 289] width 374 height 29
